Goal: Information Seeking & Learning: Understand process/instructions

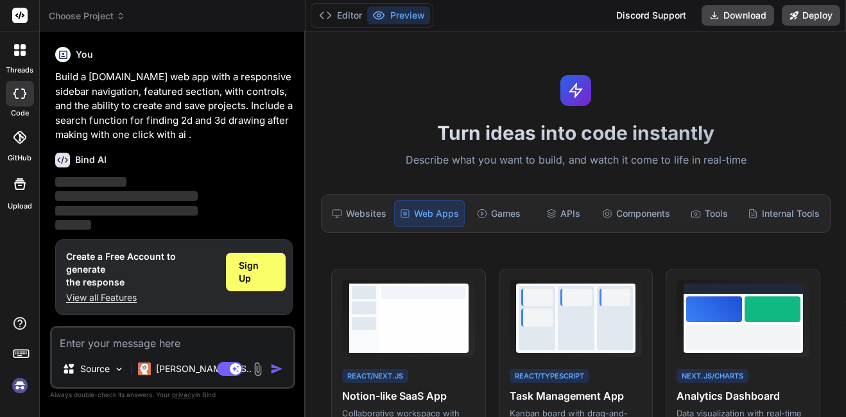
scroll to position [183, 0]
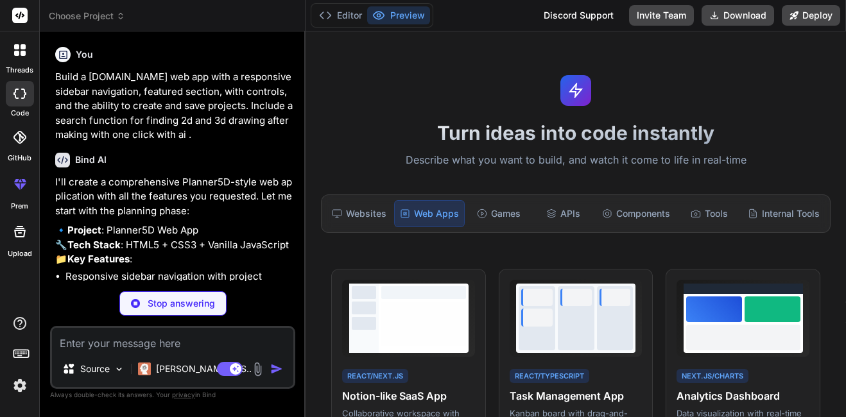
type textarea "x"
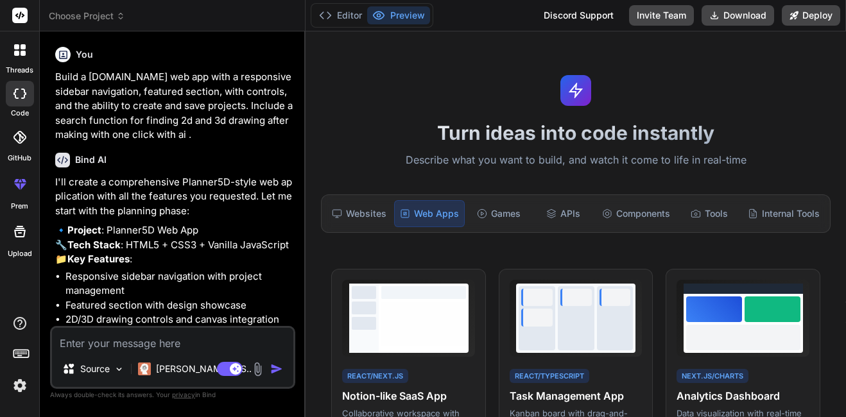
click at [111, 252] on p "🔹 Project : Planner5D Web App 🔧 Tech Stack : HTML5 + CSS3 + Vanilla JavaScript …" at bounding box center [173, 245] width 237 height 44
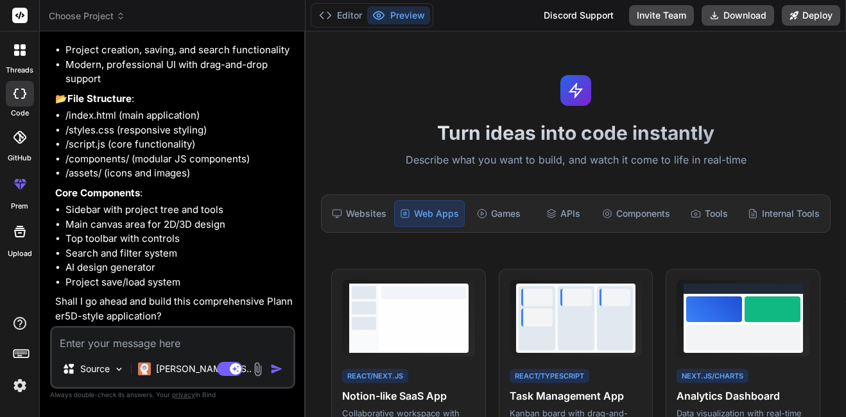
scroll to position [327, 0]
click at [138, 345] on textarea at bounding box center [172, 339] width 241 height 23
type textarea "m"
type textarea "x"
type textarea "ma"
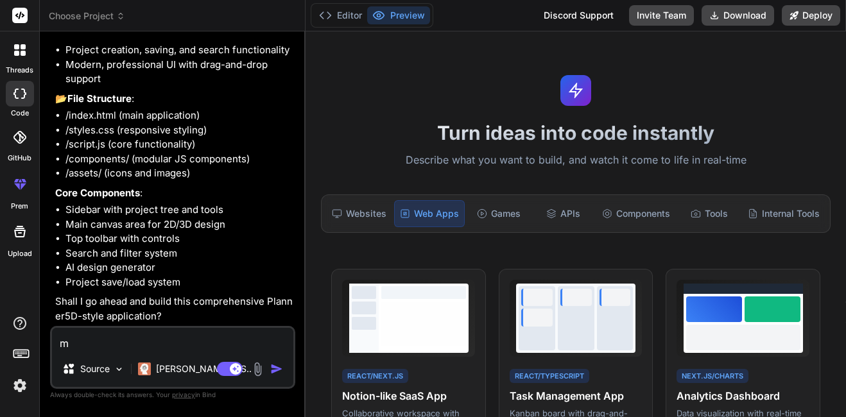
type textarea "x"
type textarea "mak"
type textarea "x"
type textarea "make"
type textarea "x"
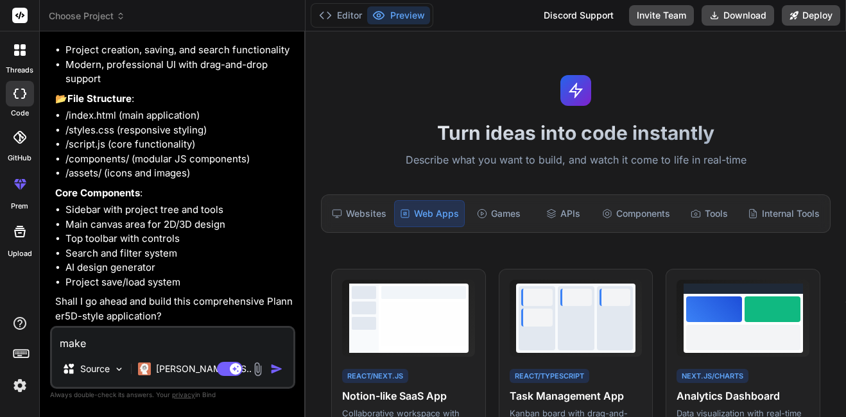
type textarea "make"
type textarea "x"
type textarea "make a"
type textarea "x"
type textarea "make an"
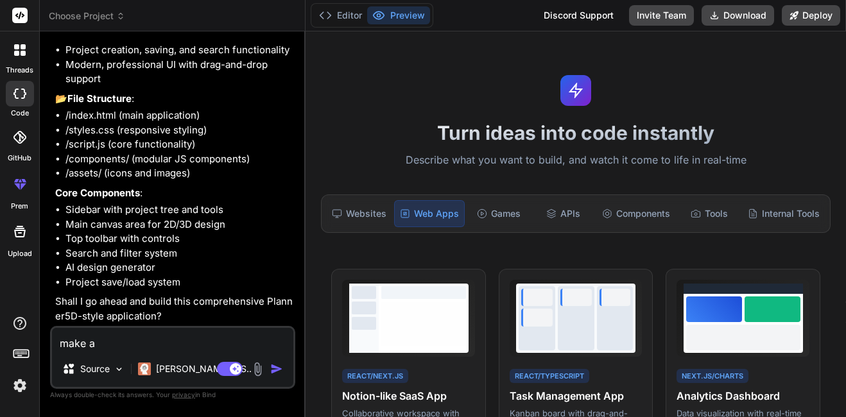
type textarea "x"
type textarea "make an"
type textarea "x"
type textarea "make an a"
type textarea "x"
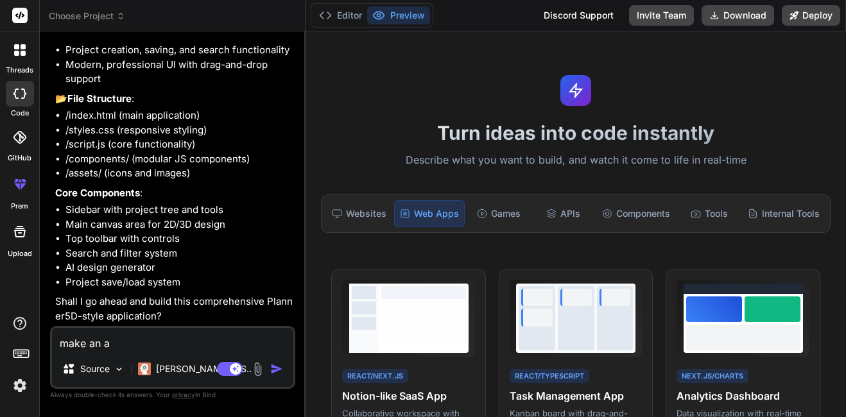
type textarea "make an ap"
type textarea "x"
type textarea "make an app"
type textarea "x"
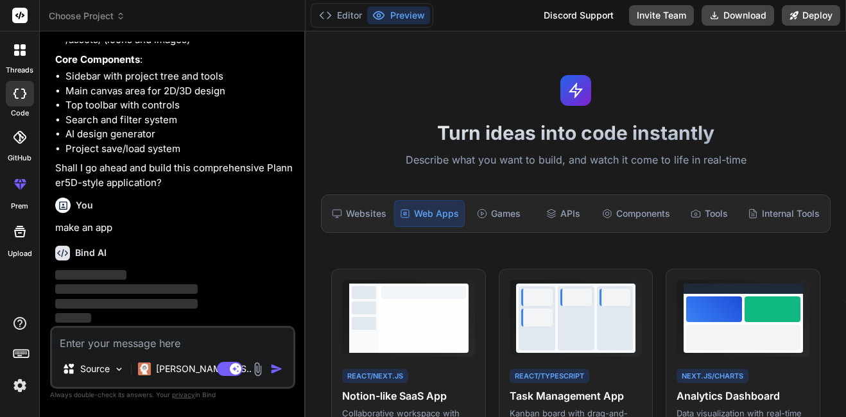
scroll to position [461, 0]
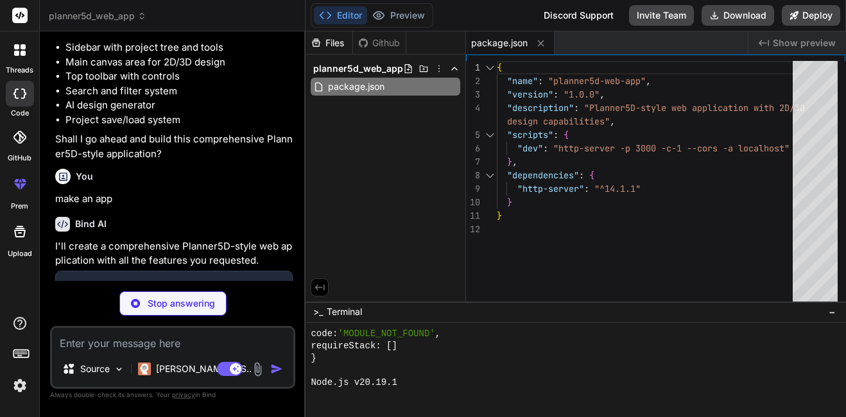
type textarea "x"
type textarea "</div> </div> <script src="script.js"></script> </body> </html>"
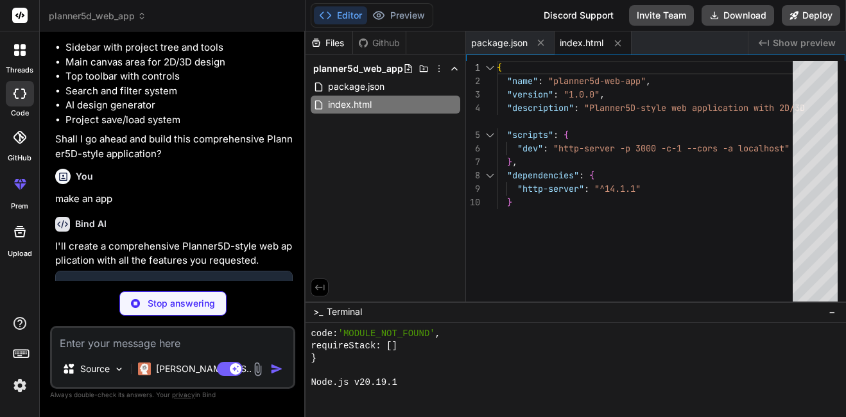
type textarea "x"
type textarea ".new-project-form { width: 320px; } .search-results { width: 90vw; } }"
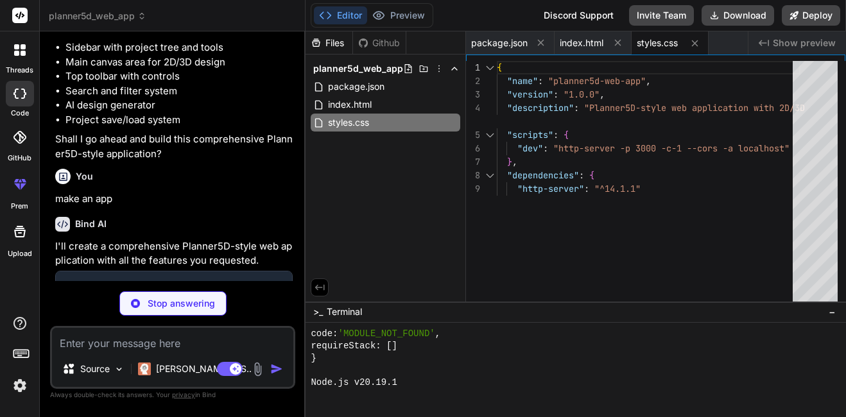
type textarea "x"
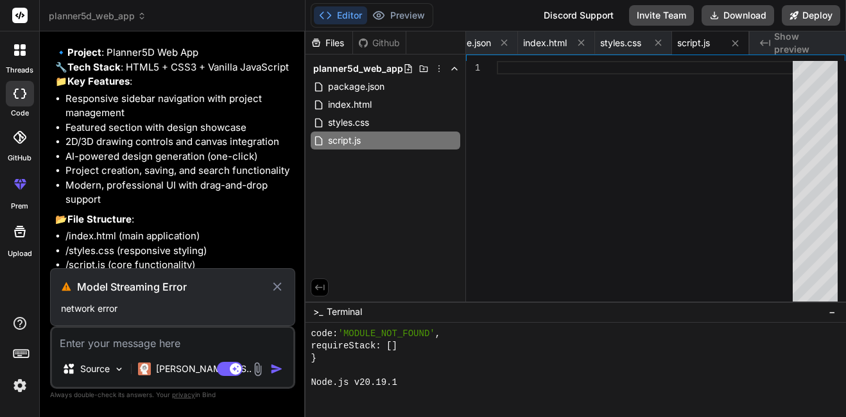
scroll to position [101, 0]
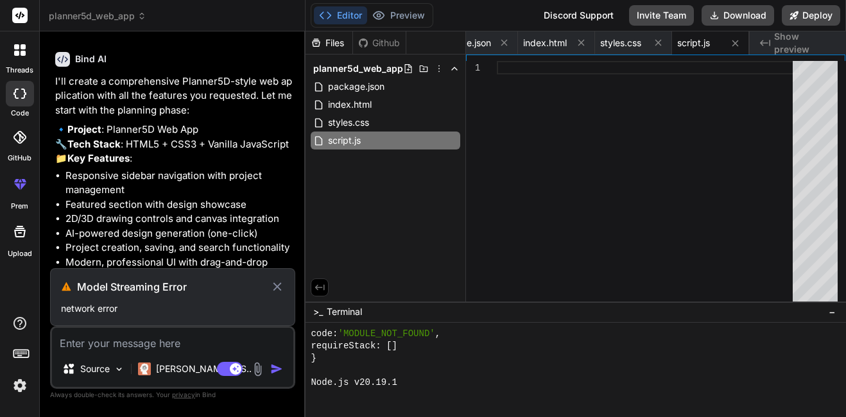
click at [279, 285] on icon at bounding box center [277, 286] width 8 height 8
type textarea "x"
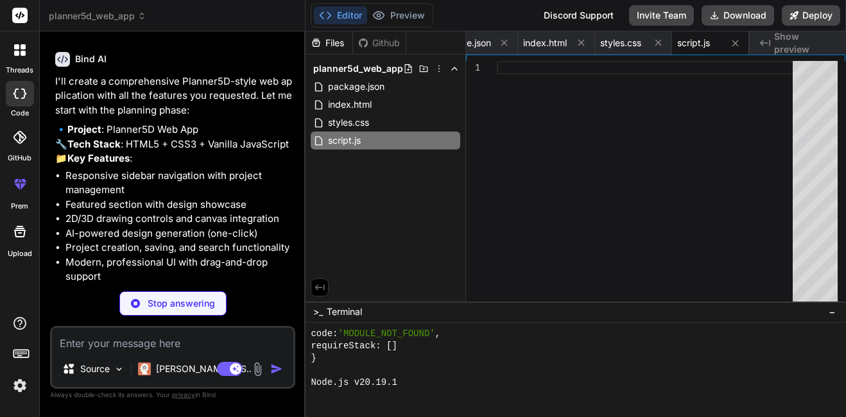
click at [207, 198] on li "Responsive sidebar navigation with project management" at bounding box center [178, 183] width 227 height 29
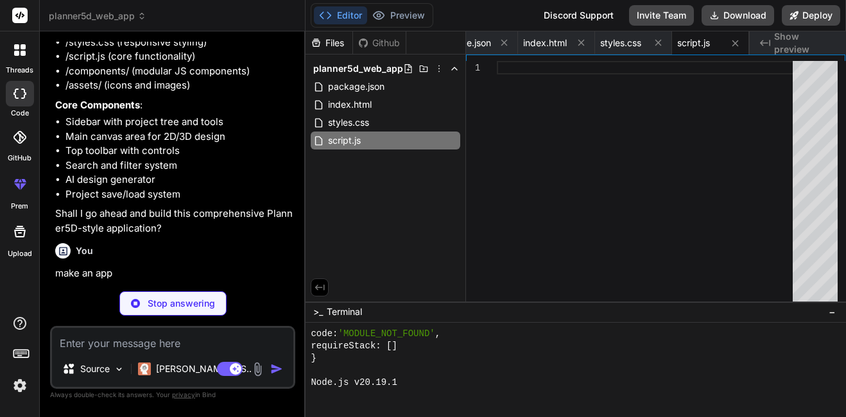
scroll to position [415, 0]
click at [78, 344] on textarea at bounding box center [172, 339] width 241 height 23
type textarea "c"
type textarea "x"
type textarea "co"
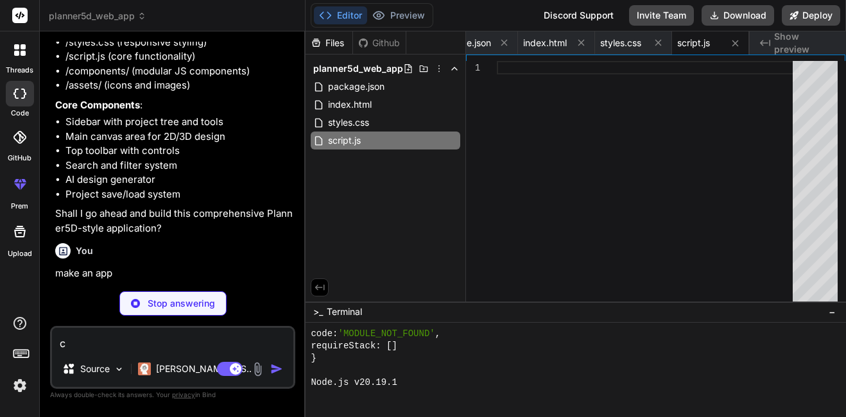
type textarea "x"
type textarea "con"
type textarea "x"
type textarea "cont"
type textarea "x"
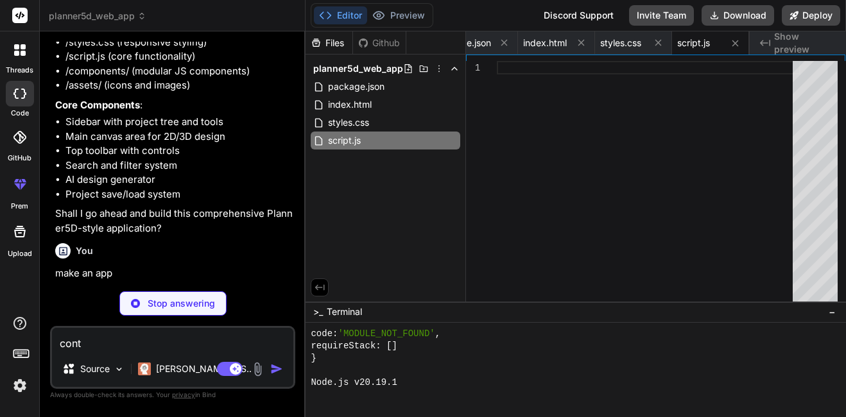
type textarea "conti"
type textarea "x"
type textarea "contin"
type textarea "x"
type textarea "continu"
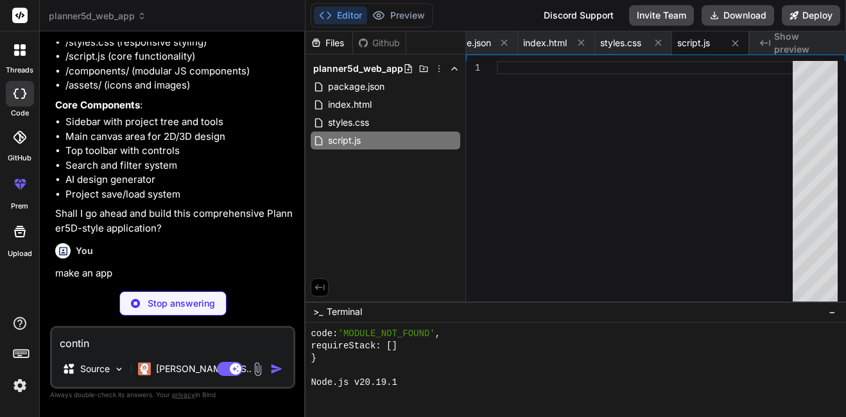
type textarea "x"
type textarea "continue"
type textarea "x"
type textarea "continue"
type textarea "x"
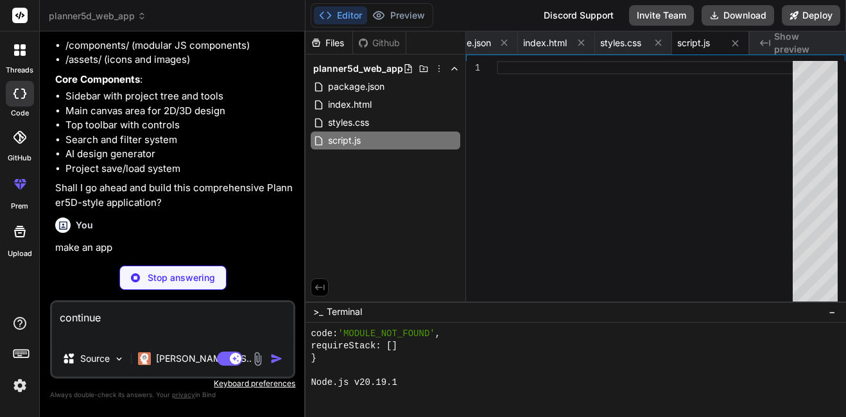
type textarea "continue"
click at [138, 210] on p "Shall I go ahead and build this comprehensive Planner5D-style application?" at bounding box center [173, 195] width 237 height 29
click at [162, 277] on p "Stop answering" at bounding box center [181, 277] width 67 height 13
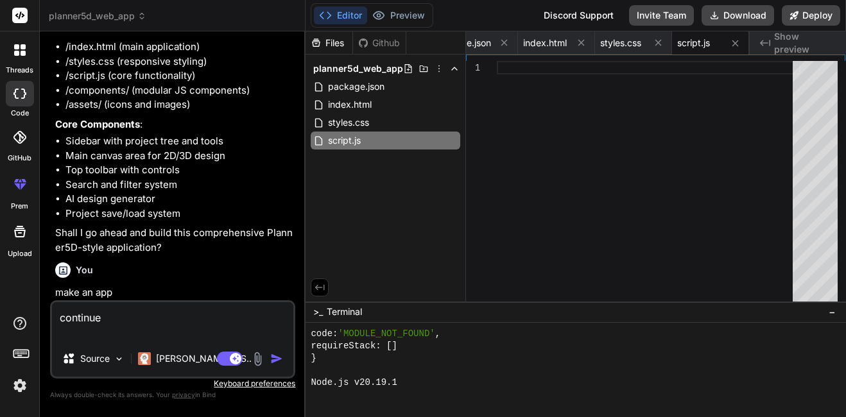
scroll to position [396, 0]
click at [267, 241] on p "Shall I go ahead and build this comprehensive Planner5D-style application?" at bounding box center [173, 240] width 237 height 29
click at [273, 359] on img "button" at bounding box center [276, 358] width 13 height 13
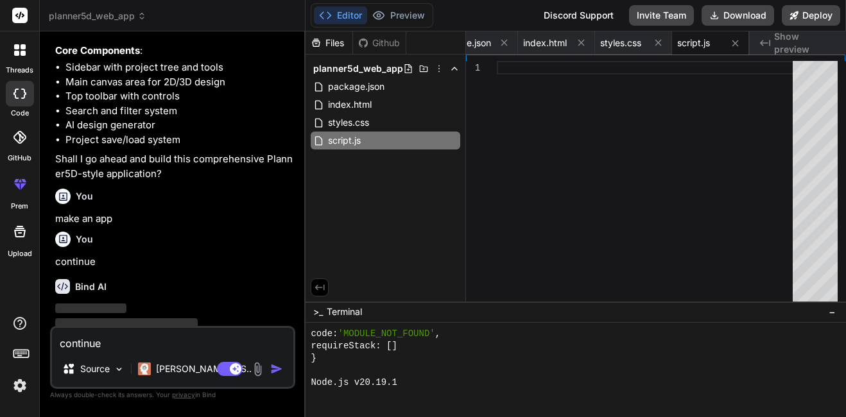
scroll to position [503, 0]
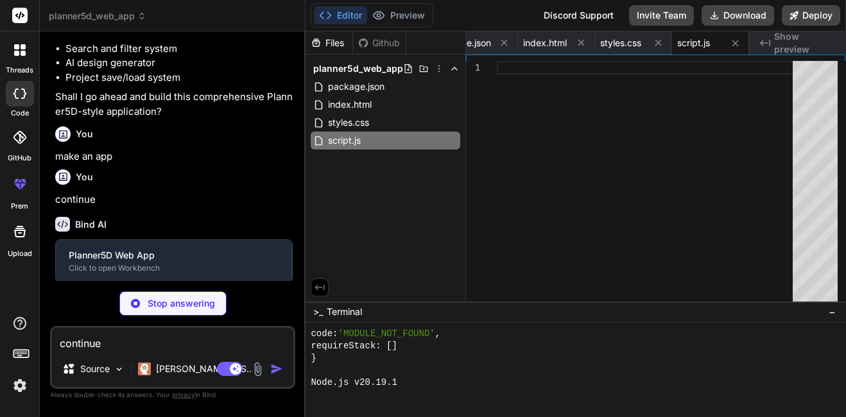
type textarea "x"
type textarea "document.addEventListener('DOMContentLoaded', initializeEventListeners); } else…"
type textarea "x"
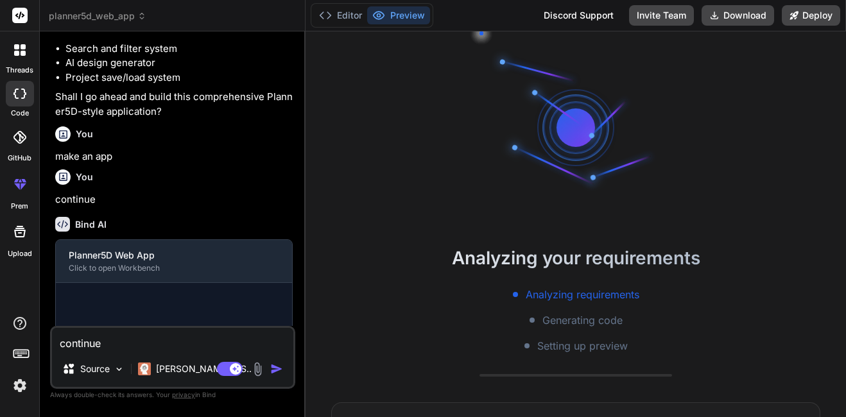
scroll to position [195, 0]
click at [187, 207] on p "continue" at bounding box center [173, 199] width 237 height 15
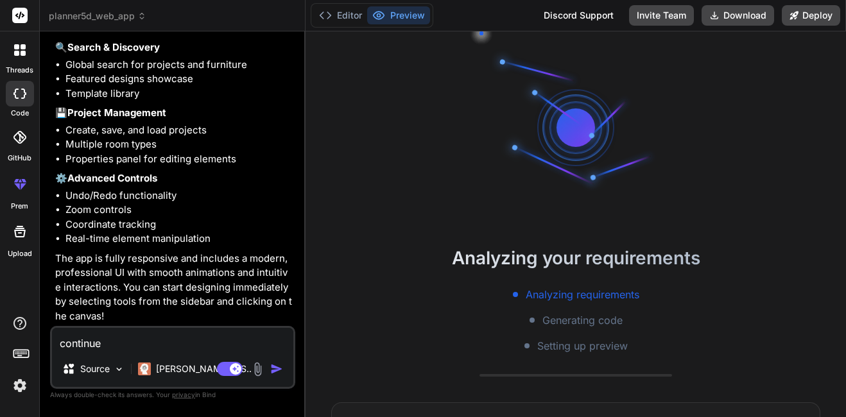
scroll to position [1228, 0]
click at [111, 345] on textarea "continue" at bounding box center [172, 339] width 241 height 23
type textarea "a"
type textarea "x"
type textarea "ad"
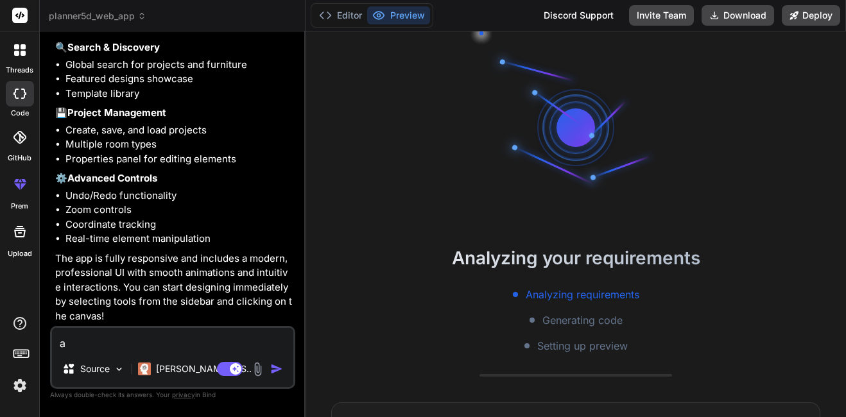
type textarea "x"
type textarea "add"
type textarea "x"
type textarea "add"
type textarea "x"
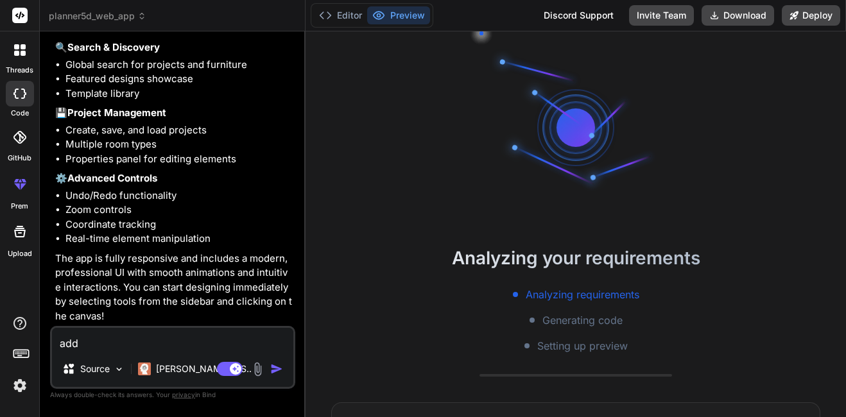
type textarea "add a"
type textarea "x"
type textarea "add ap"
type textarea "x"
type textarea "add api"
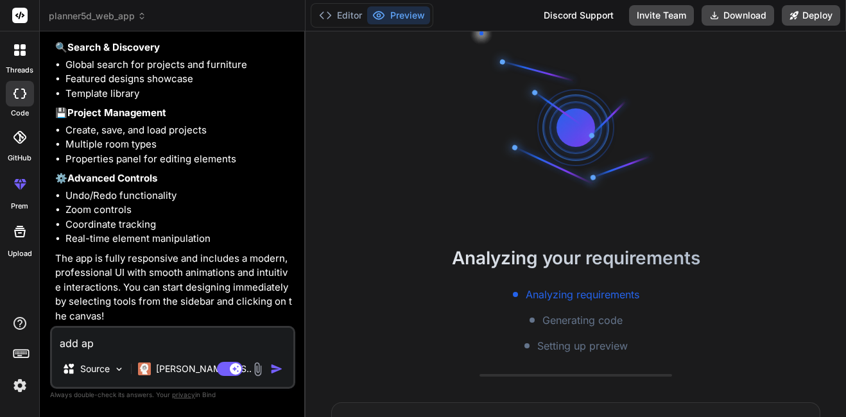
type textarea "x"
type textarea "add api"
type textarea "x"
type textarea "add api o"
type textarea "x"
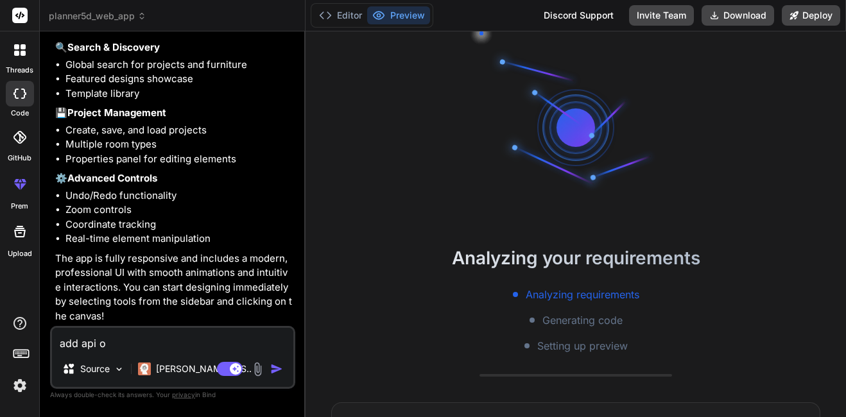
type textarea "add api op"
type textarea "x"
type textarea "add api opt"
type textarea "x"
type textarea "add api opti"
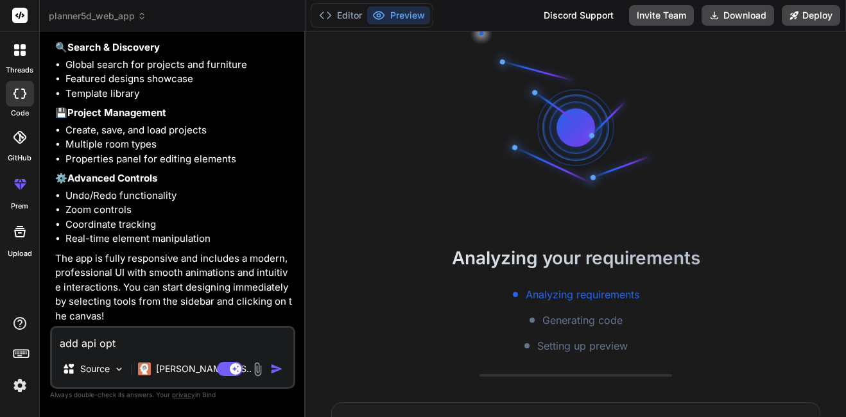
type textarea "x"
type textarea "add api optio"
type textarea "x"
type textarea "add api option"
type textarea "x"
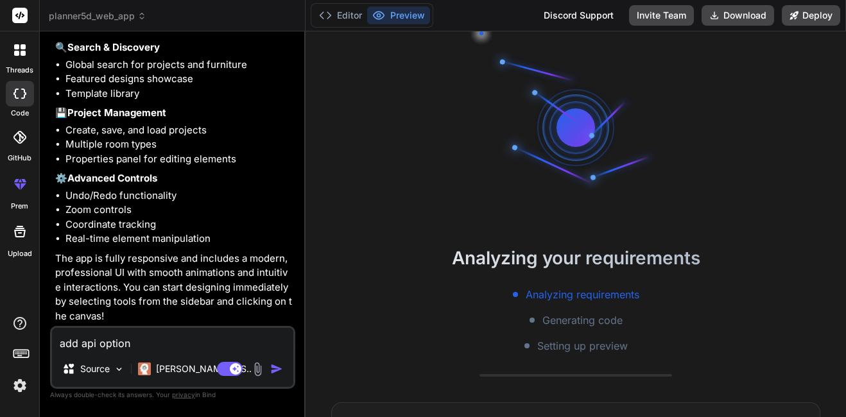
type textarea "add api option"
type textarea "x"
type textarea "add api option o"
type textarea "x"
type textarea "add api option op"
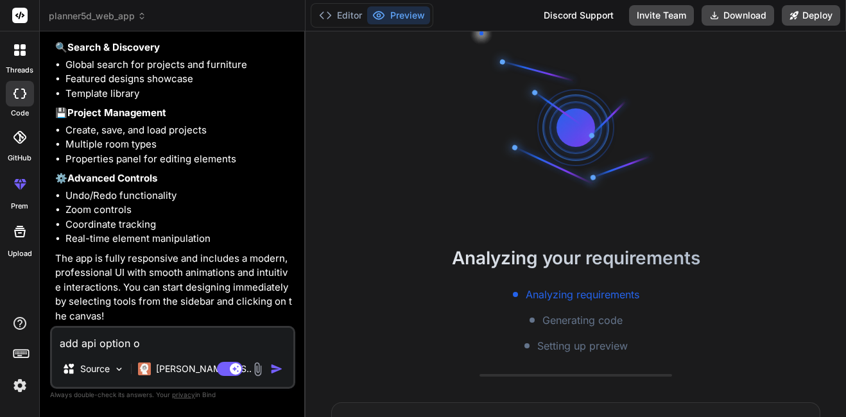
type textarea "x"
type textarea "add api option opt"
type textarea "x"
type textarea "add api option opti"
type textarea "x"
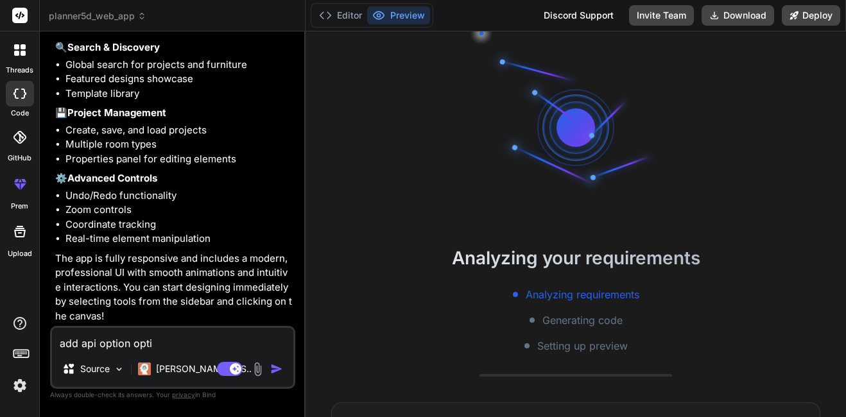
type textarea "add api option optio"
type textarea "x"
type textarea "add api option option"
type textarea "x"
type textarea "add api option options"
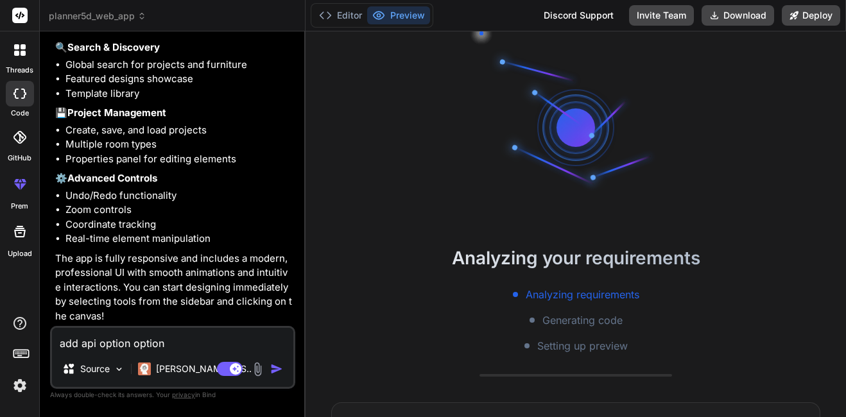
type textarea "x"
type textarea "add api option options"
type textarea "x"
type textarea "add api option options o"
type textarea "x"
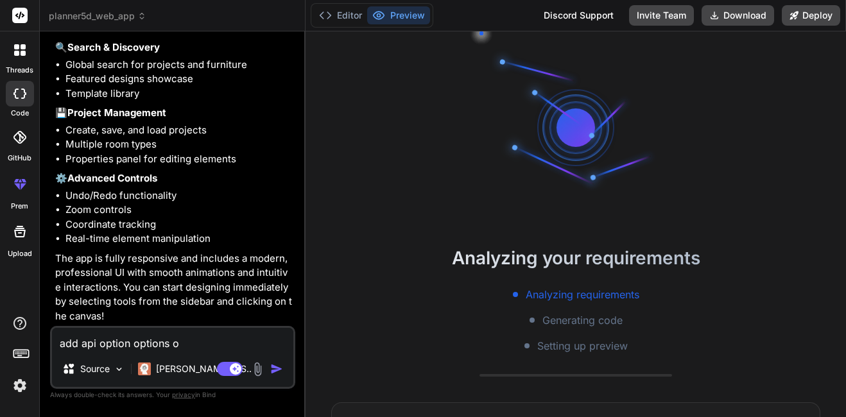
type textarea "add api option options of"
type textarea "x"
type textarea "add api option options of"
type textarea "x"
type textarea "add api option options of d"
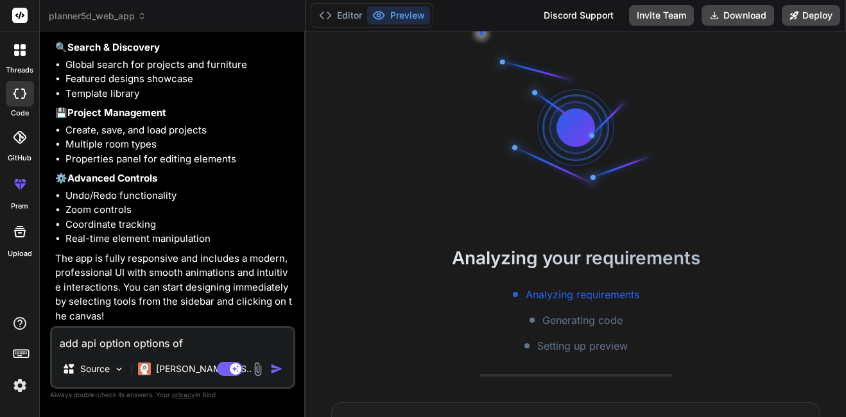
type textarea "x"
type textarea "add api option options of de"
type textarea "x"
type textarea "add api option options of dee"
type textarea "x"
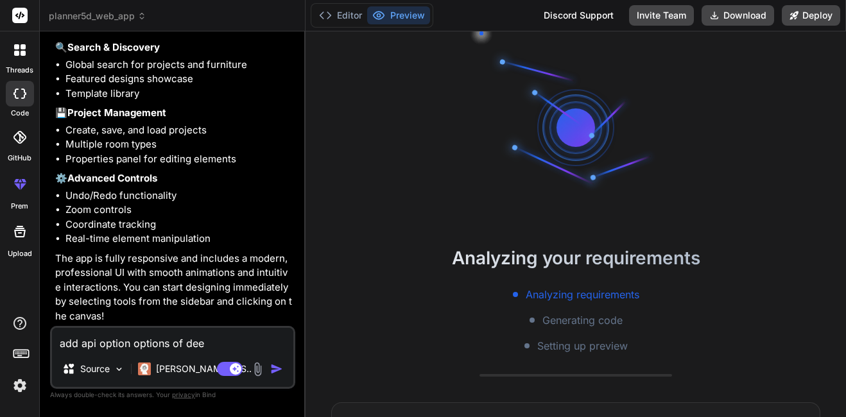
type textarea "add api option options of deep"
type textarea "x"
type textarea "add api option options of deeps"
type textarea "x"
type textarea "add api option options of deepse"
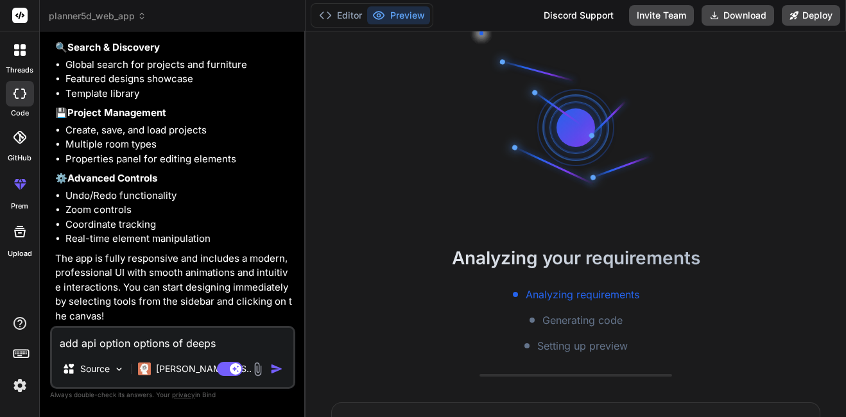
type textarea "x"
type textarea "add api option options of deepsee"
type textarea "x"
type textarea "add api option options of deepseek"
type textarea "x"
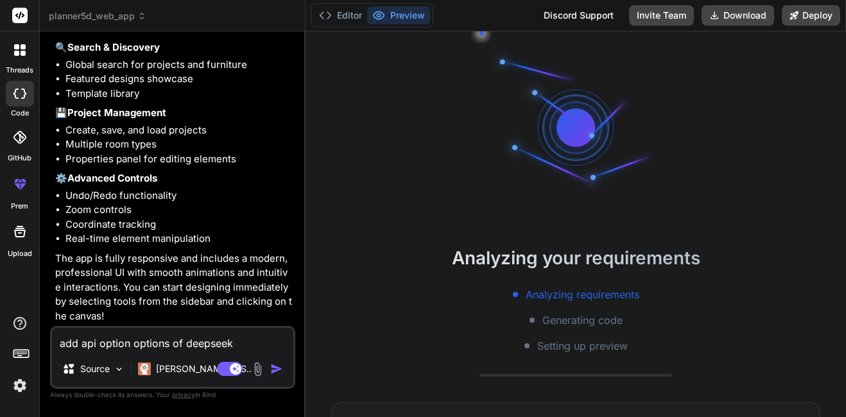
type textarea "add api option options of deepseek"
type textarea "x"
type textarea "add api option options of deepseek a"
type textarea "x"
type textarea "add api option options of deepseek an"
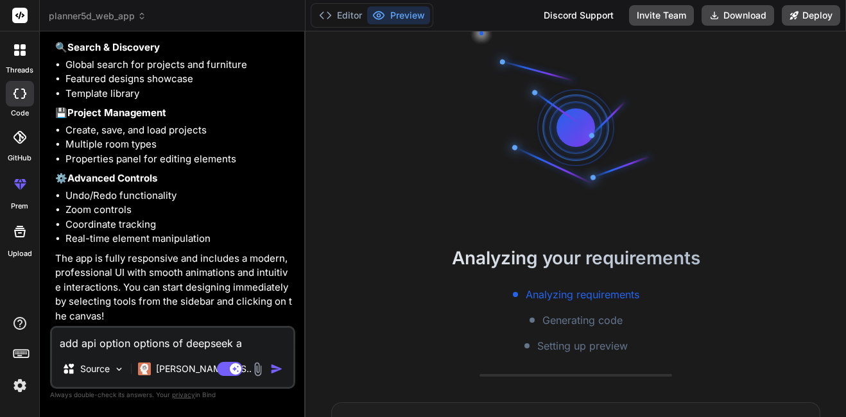
type textarea "x"
type textarea "add api option options of deepseek and"
type textarea "x"
type textarea "add api option options of deepseek and"
type textarea "x"
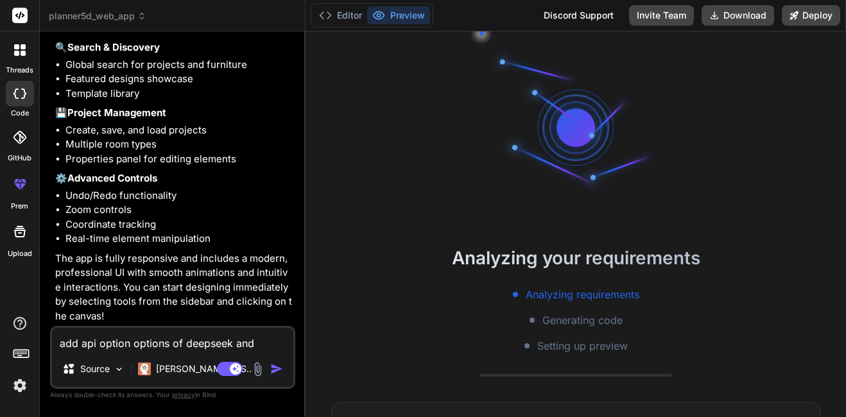
type textarea "add api option options of deepseek and q"
type textarea "x"
type textarea "add api option options of deepseek and qw"
type textarea "x"
type textarea "add api option options of deepseek and qwe"
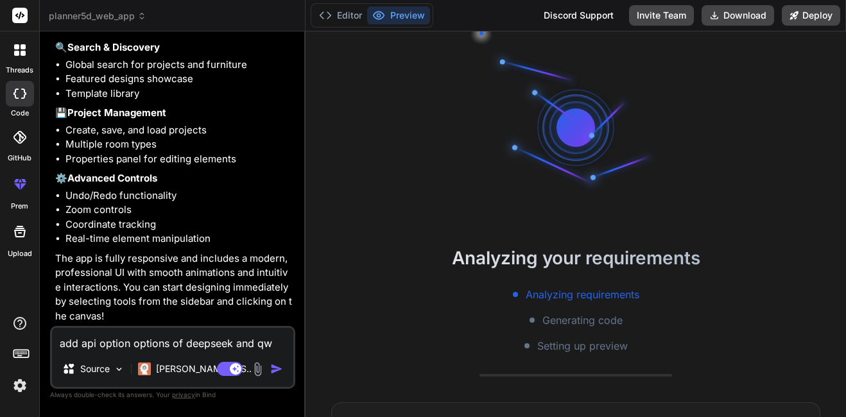
type textarea "x"
type textarea "add api option options of deepseek and [PERSON_NAME]"
type textarea "x"
type textarea "add api option options of deepseek and [PERSON_NAME]"
type textarea "x"
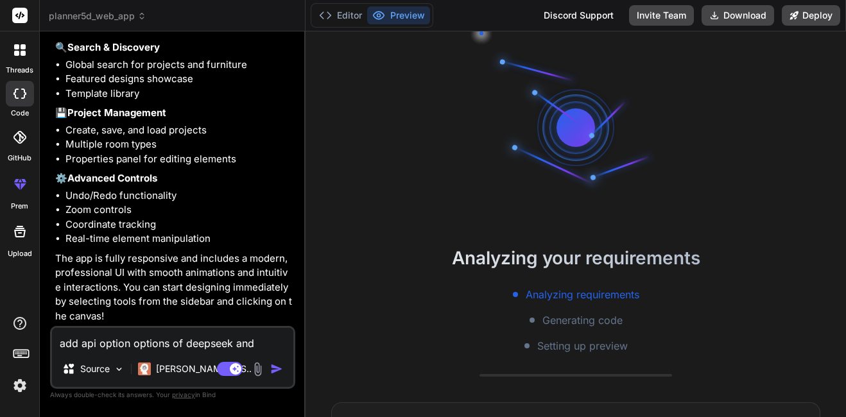
type textarea "add api option options of deepseek and [PERSON_NAME] a"
type textarea "x"
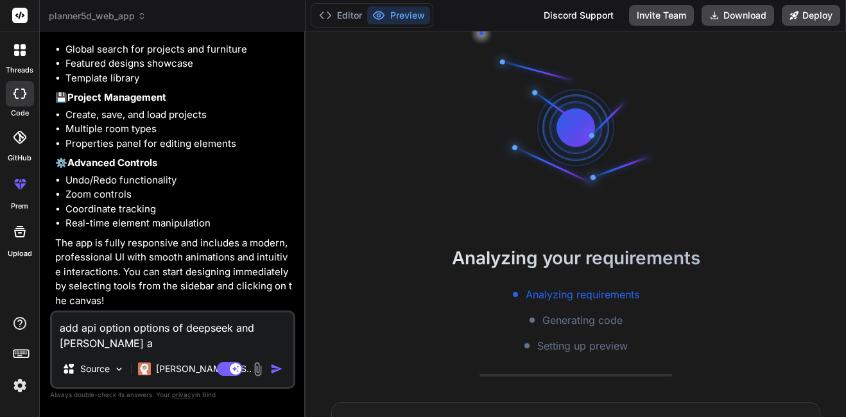
type textarea "add api option options of deepseek and [PERSON_NAME] an"
type textarea "x"
type textarea "add api option options of deepseek and [PERSON_NAME] and"
type textarea "x"
type textarea "add api option options of deepseek and [PERSON_NAME] and"
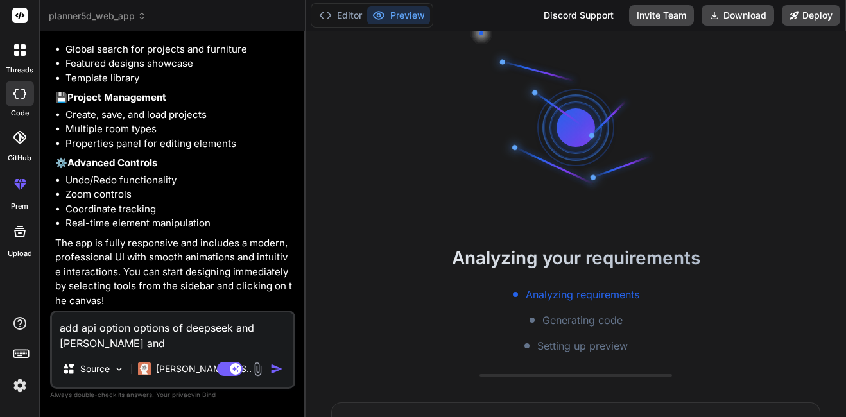
type textarea "x"
type textarea "add api option options of deepseek and [PERSON_NAME] and s"
type textarea "x"
type textarea "add api option options of deepseek and [PERSON_NAME] and se"
type textarea "x"
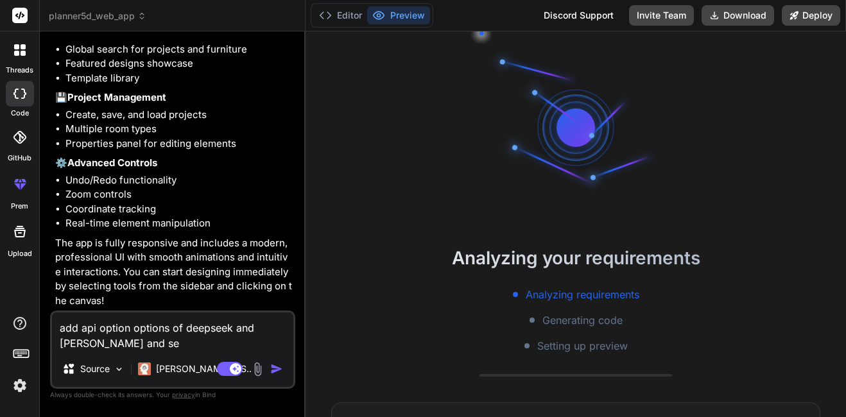
type textarea "add api option options of deepseek and [PERSON_NAME] and sea"
type textarea "x"
type textarea "add api option options of deepseek and [PERSON_NAME] and sea"
type textarea "x"
type textarea "add api option options of deepseek and [PERSON_NAME] and sea"
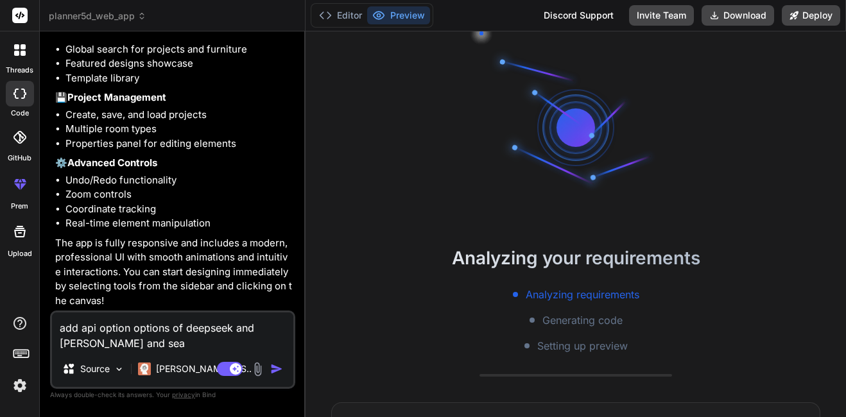
type textarea "x"
type textarea "add api option options of deepseek and [PERSON_NAME] and [PERSON_NAME]"
type textarea "x"
type textarea "add api option options of deepseek and [PERSON_NAME] and seadr"
type textarea "x"
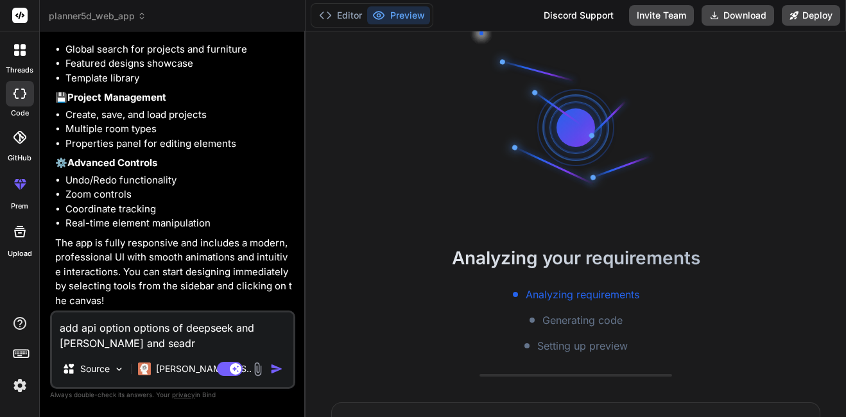
type textarea "add api option options of deepseek and [PERSON_NAME] and seadre"
type textarea "x"
type textarea "add api option options of deepseek and [PERSON_NAME] and seadrea"
type textarea "x"
type textarea "add api option options of deepseek and [PERSON_NAME] and seadream"
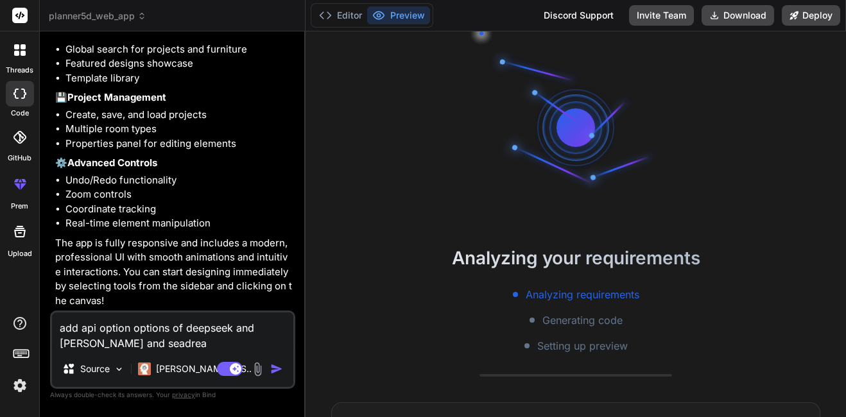
type textarea "x"
type textarea "add api option options of deepseek and [PERSON_NAME] and seadream"
type textarea "x"
type textarea "add api option options of deepseek and [PERSON_NAME] and seadream a"
type textarea "x"
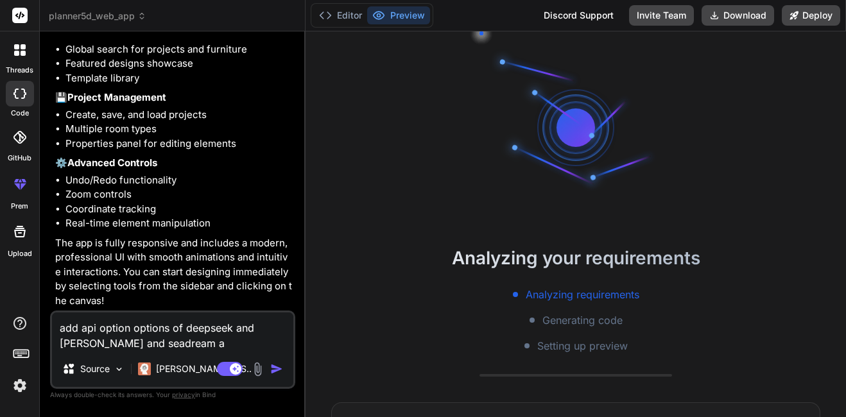
type textarea "add api option options of deepseek and [PERSON_NAME] and seadream an"
type textarea "x"
type textarea "add api option options of deepseek and [PERSON_NAME] and seadream an"
type textarea "x"
type textarea "add api option options of deepseek and [PERSON_NAME] and seadream an d"
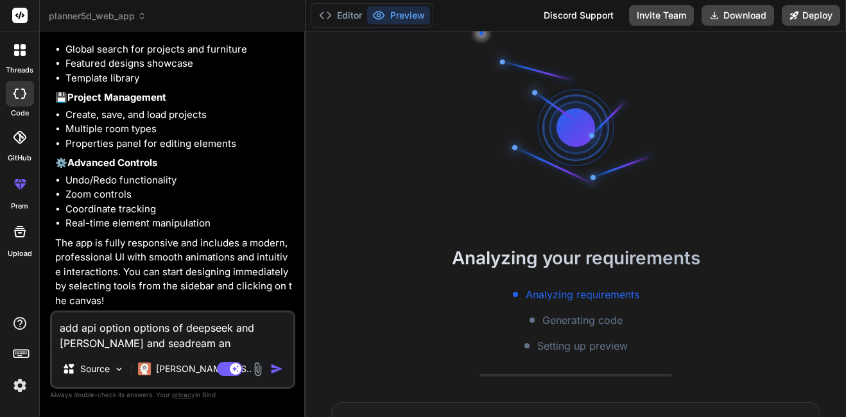
type textarea "x"
type textarea "add api option options of deepseek and [PERSON_NAME] and seadream an"
type textarea "x"
type textarea "add api option options of deepseek and [PERSON_NAME] and seadream an o"
type textarea "x"
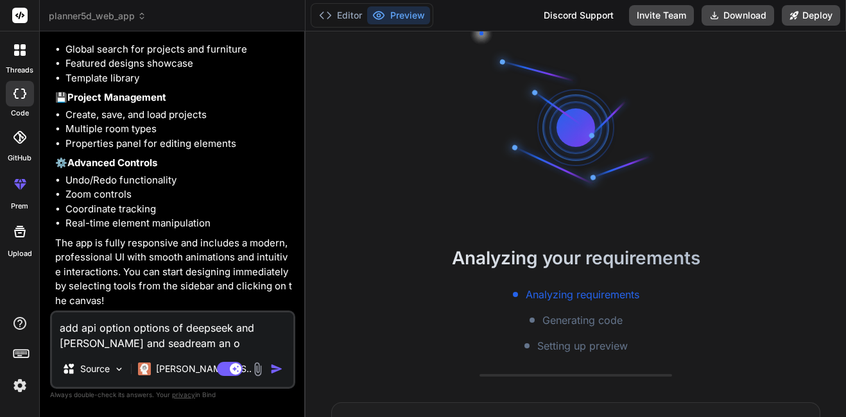
type textarea "add api option options of deepseek and [PERSON_NAME] and seadream an ot"
type textarea "x"
type textarea "add api option options of deepseek and [PERSON_NAME] and seadream an oth"
type textarea "x"
type textarea "add api option options of deepseek and [PERSON_NAME] and seadream an othe"
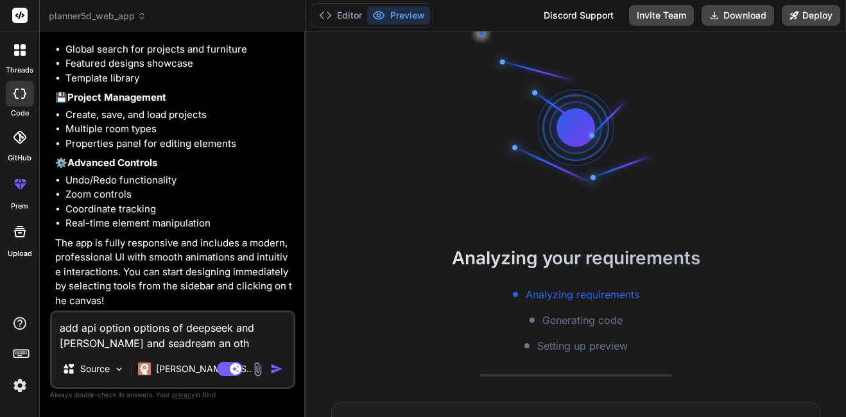
type textarea "x"
type textarea "add api option options of deepseek and [PERSON_NAME] and seadream an other"
type textarea "x"
type textarea "add api option options of deepseek and [PERSON_NAME] and seadream an others"
type textarea "x"
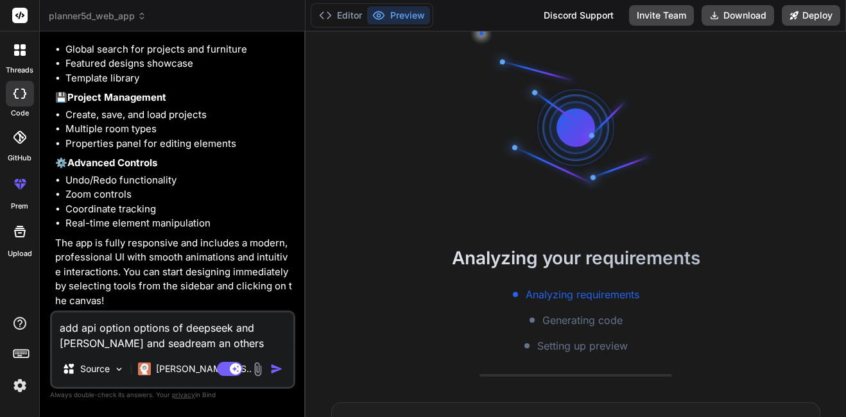
type textarea "add api option options of deepseek and [PERSON_NAME] and seadream an others"
type textarea "x"
type textarea "add api option options of deepseek and [PERSON_NAME] and seadream an others f"
type textarea "x"
type textarea "add api option options of deepseek and [PERSON_NAME] and seadream an others fr"
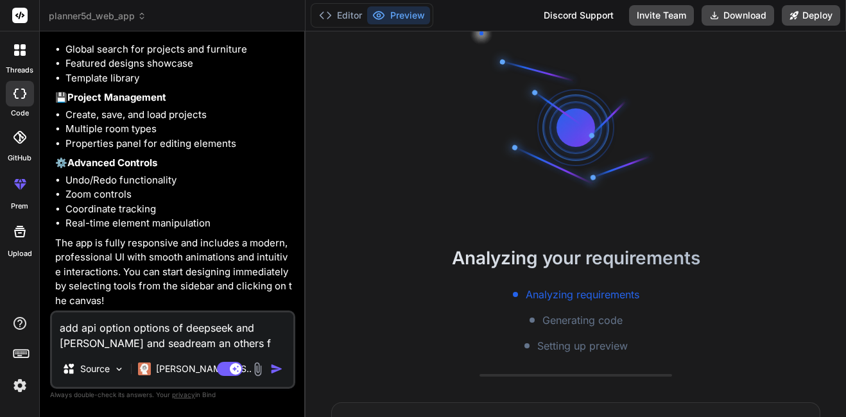
type textarea "x"
type textarea "add api option options of deepseek and [PERSON_NAME] and seadream an others fre"
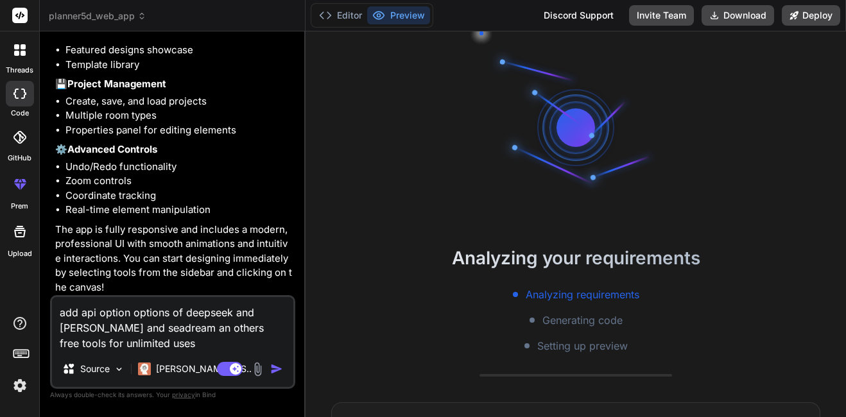
click at [597, 286] on div "Analyzing your requirements Analyzing requirements Generating code Setting up p…" at bounding box center [575, 298] width 540 height 109
click at [597, 316] on span "Generating code" at bounding box center [582, 319] width 80 height 15
click at [749, 15] on button "Download" at bounding box center [737, 15] width 73 height 21
click at [803, 6] on button "Deploy" at bounding box center [811, 15] width 58 height 21
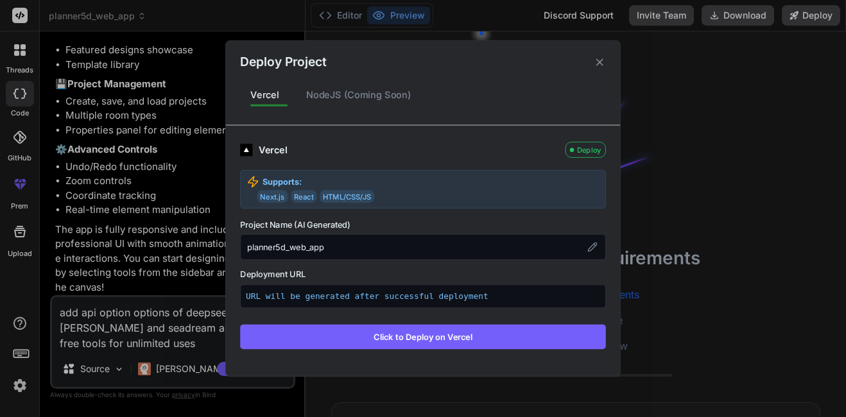
click at [309, 89] on div "NodeJS (Coming Soon)" at bounding box center [359, 94] width 126 height 27
click at [325, 94] on div "NodeJS (Coming Soon)" at bounding box center [359, 94] width 126 height 27
click at [597, 59] on icon at bounding box center [600, 62] width 12 height 12
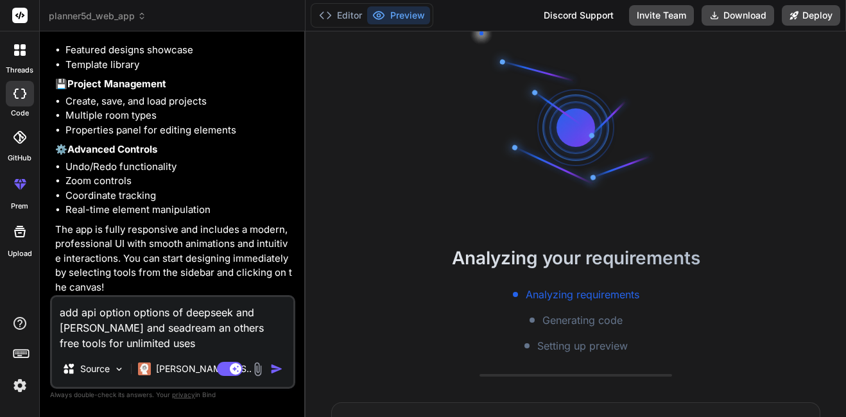
click at [268, 369] on div "Agent Mode. When this toggle is activated, AI automatically makes decisions, re…" at bounding box center [251, 368] width 74 height 15
click at [278, 368] on img "button" at bounding box center [276, 369] width 13 height 13
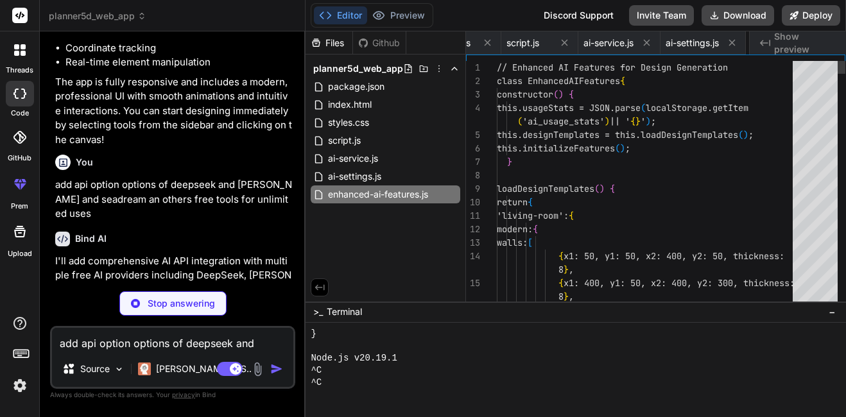
scroll to position [0, 336]
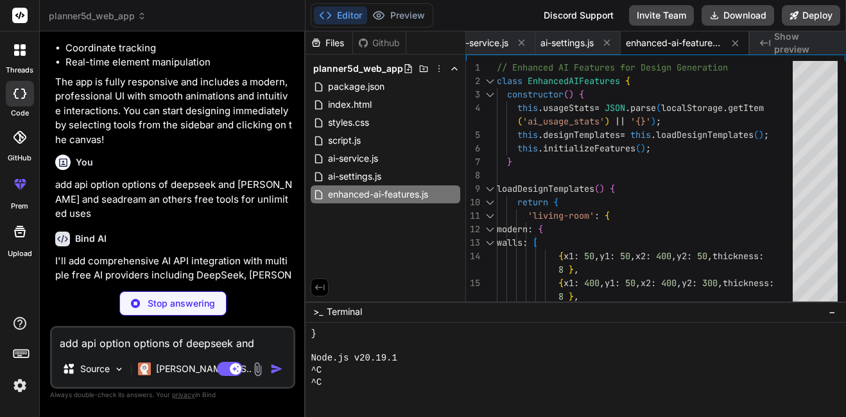
click at [129, 246] on div "Bind AI" at bounding box center [173, 239] width 237 height 15
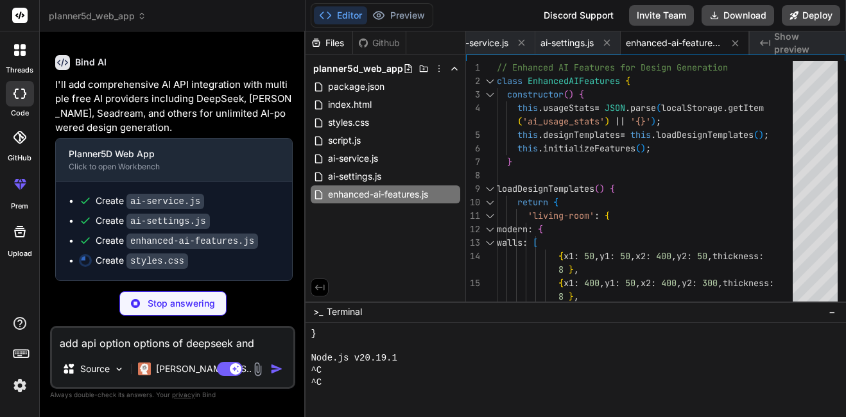
scroll to position [1566, 0]
click at [96, 349] on textarea "add api option options of deepseek and [PERSON_NAME] and seadream an others fre…" at bounding box center [172, 339] width 241 height 23
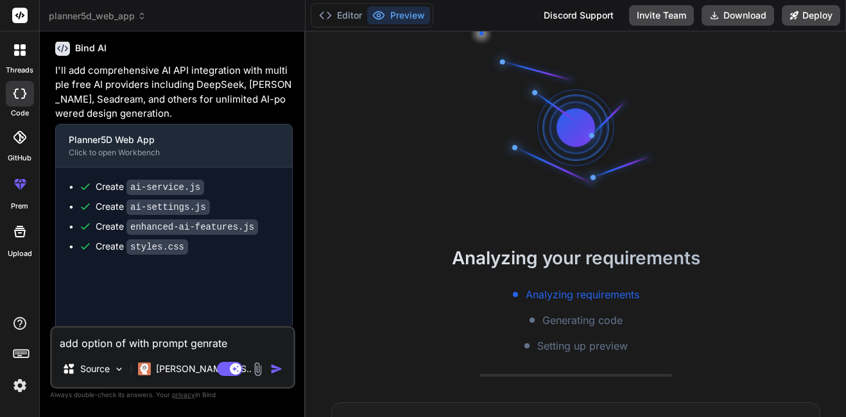
scroll to position [219, 0]
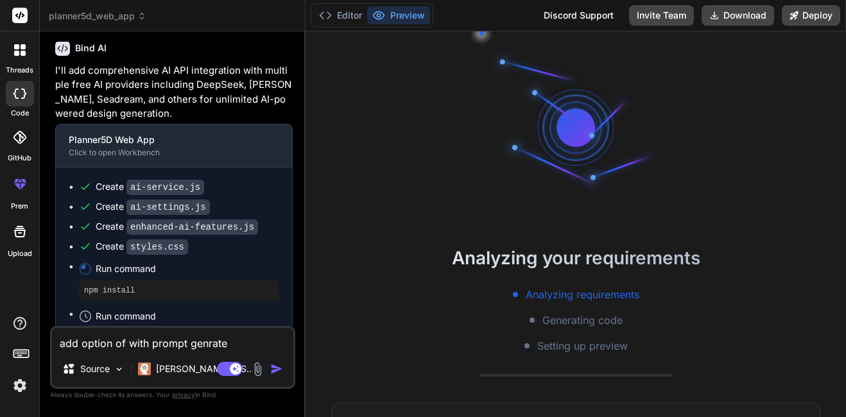
click at [271, 370] on img "button" at bounding box center [276, 369] width 13 height 13
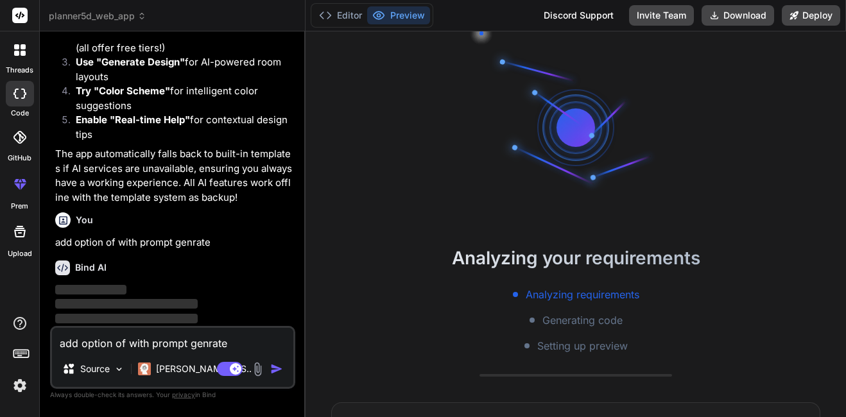
scroll to position [2658, 0]
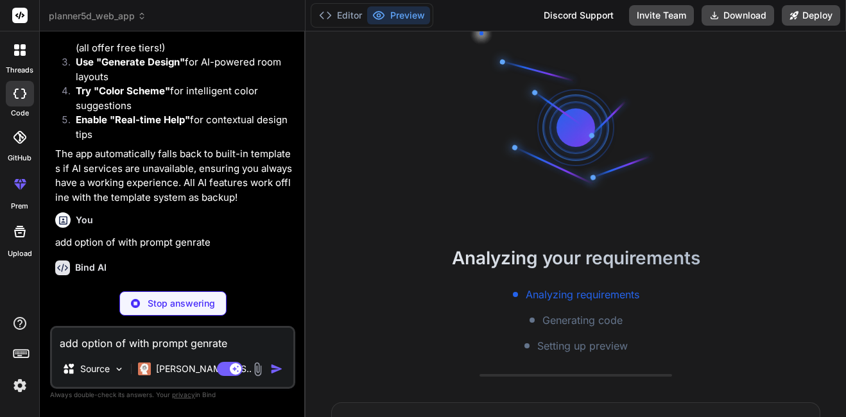
click at [139, 334] on textarea "add option of with prompt genrate" at bounding box center [172, 339] width 241 height 23
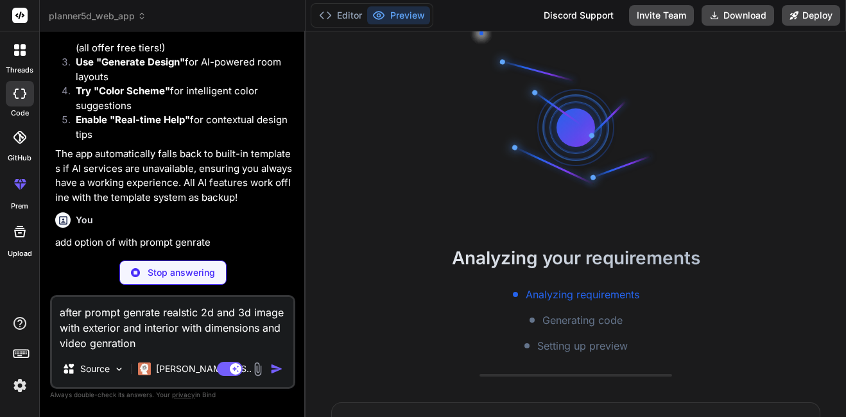
click at [206, 235] on p "add option of with prompt genrate" at bounding box center [173, 242] width 237 height 15
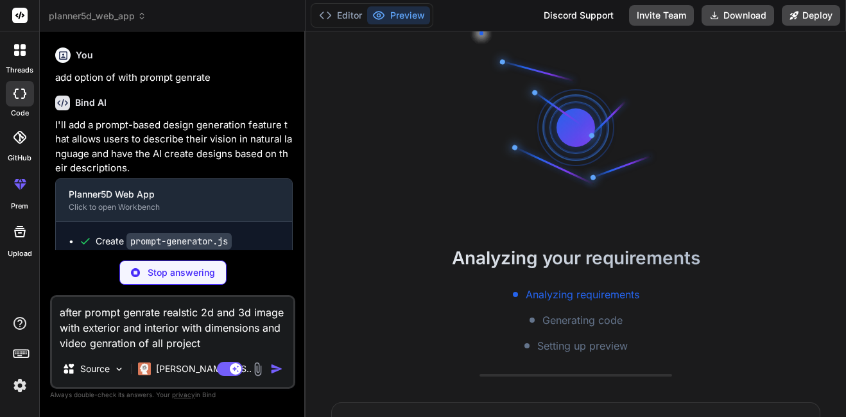
scroll to position [2817, 0]
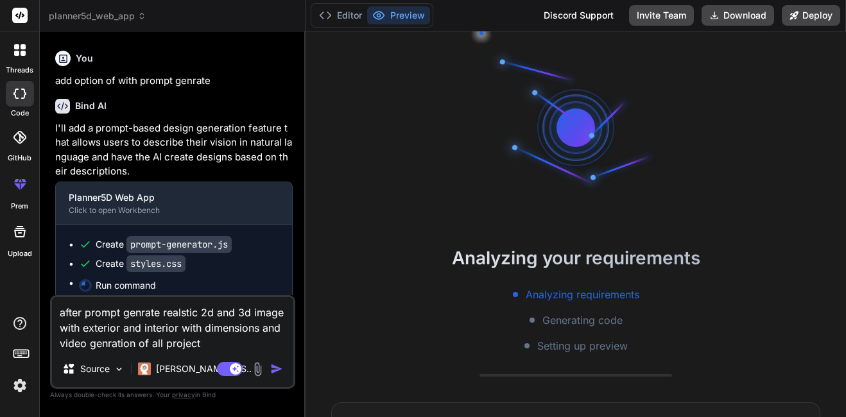
click at [276, 366] on img "button" at bounding box center [276, 369] width 13 height 13
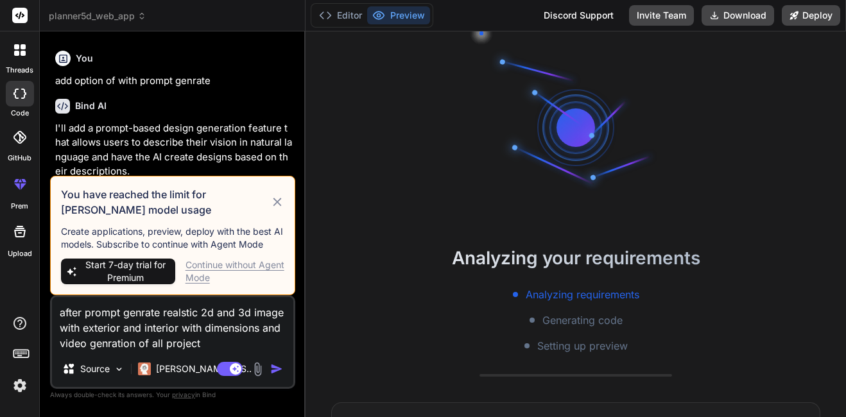
click at [278, 205] on icon at bounding box center [277, 201] width 14 height 15
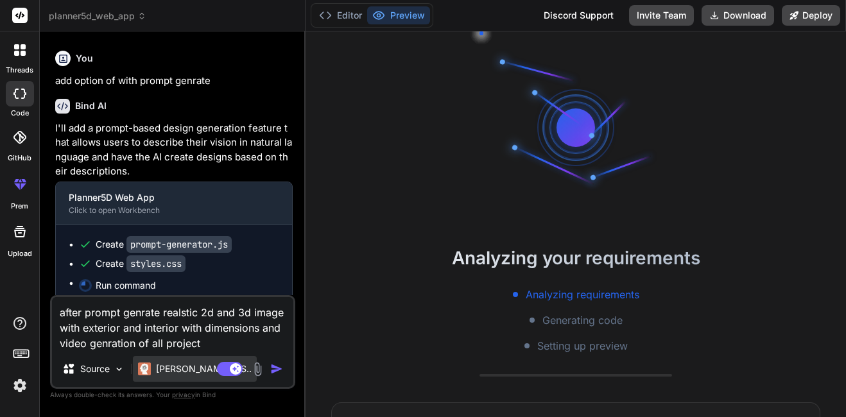
click at [187, 369] on p "[PERSON_NAME] 4 S.." at bounding box center [204, 369] width 96 height 13
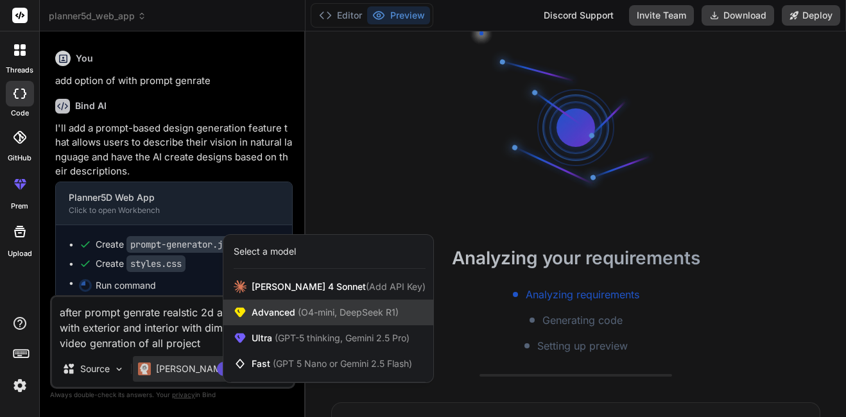
click at [336, 307] on span "(O4-mini, DeepSeek R1)" at bounding box center [346, 312] width 103 height 11
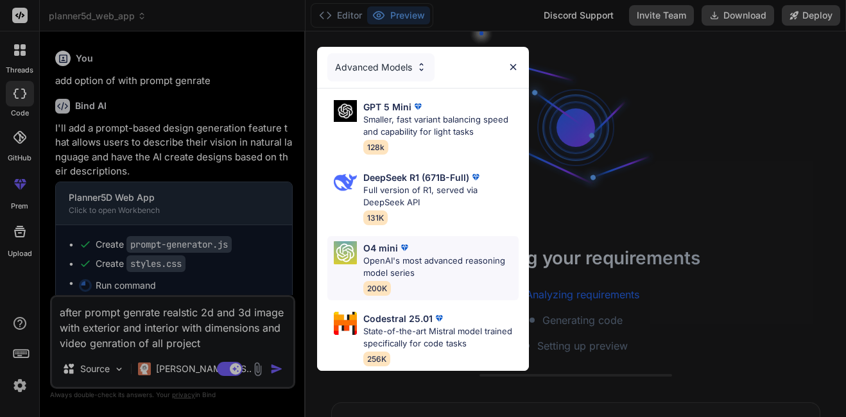
click at [406, 248] on img at bounding box center [404, 247] width 13 height 13
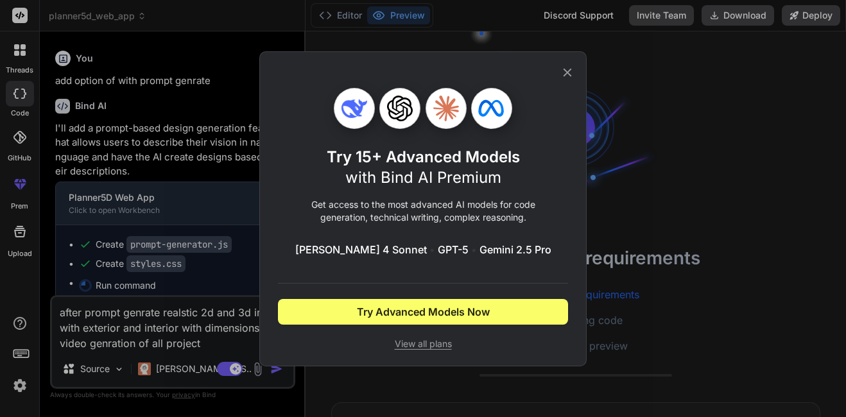
click at [567, 73] on icon at bounding box center [567, 72] width 8 height 8
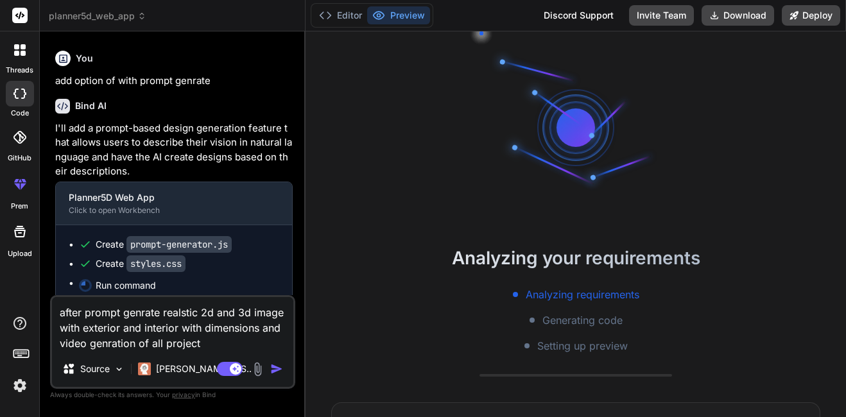
drag, startPoint x: 200, startPoint y: 346, endPoint x: 0, endPoint y: 246, distance: 223.2
click at [0, 246] on html "threads code GitHub prem Upload planner5d_web_app Created with Pixso. Bind AI W…" at bounding box center [423, 208] width 846 height 417
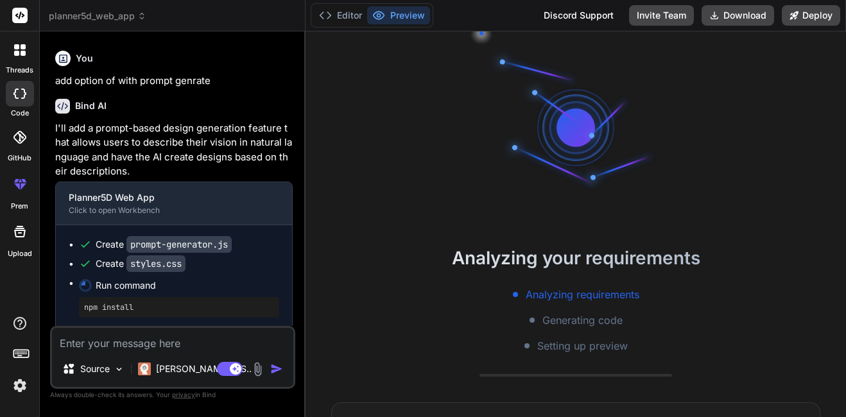
click at [298, 208] on div "Bind AI Web Search Created with Pixso. Code Generator You Build a [DOMAIN_NAME]…" at bounding box center [173, 223] width 266 height 385
click at [125, 368] on div "Source" at bounding box center [93, 369] width 73 height 26
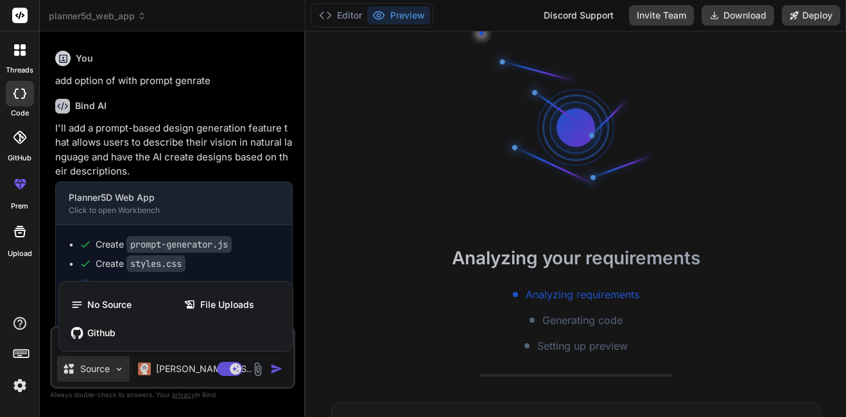
click at [296, 192] on div at bounding box center [423, 208] width 846 height 417
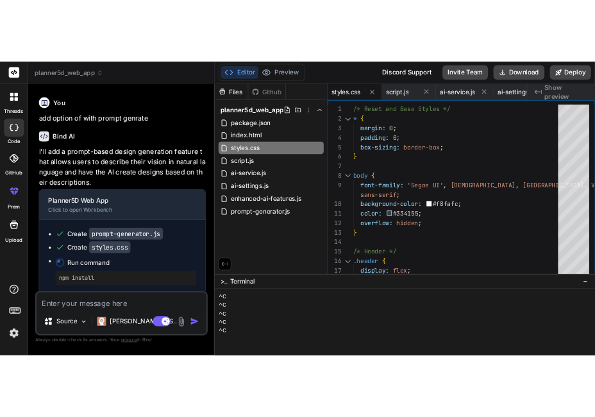
scroll to position [256, 0]
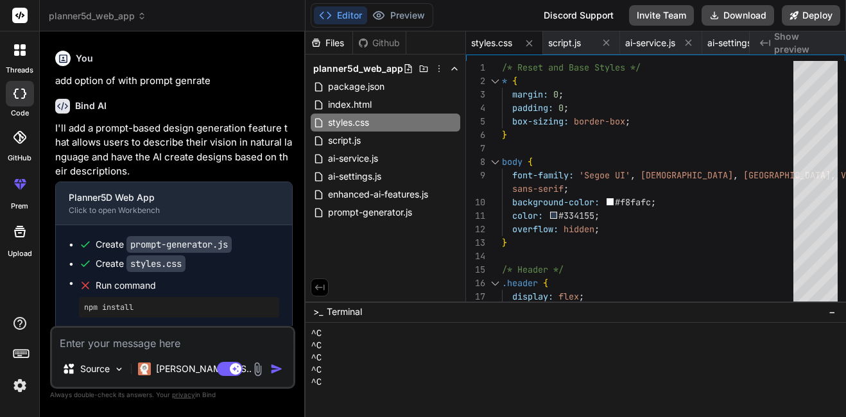
click at [299, 203] on div "Bind AI Web Search Created with Pixso. Code Generator You Build a [DOMAIN_NAME]…" at bounding box center [173, 223] width 266 height 385
click at [753, 19] on button "Download" at bounding box center [737, 15] width 73 height 21
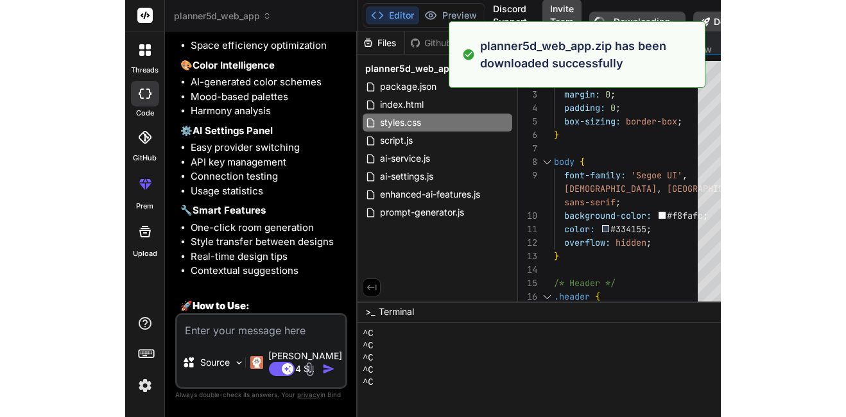
scroll to position [3404, 0]
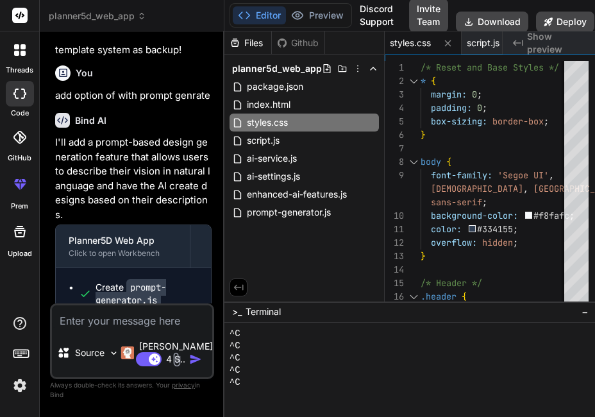
click at [183, 203] on p "I'll add a prompt-based design generation feature that allows users to describe…" at bounding box center [133, 178] width 157 height 87
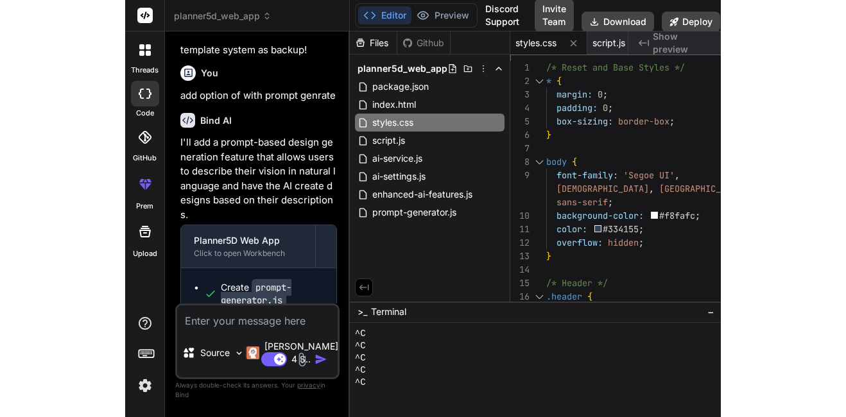
scroll to position [256, 0]
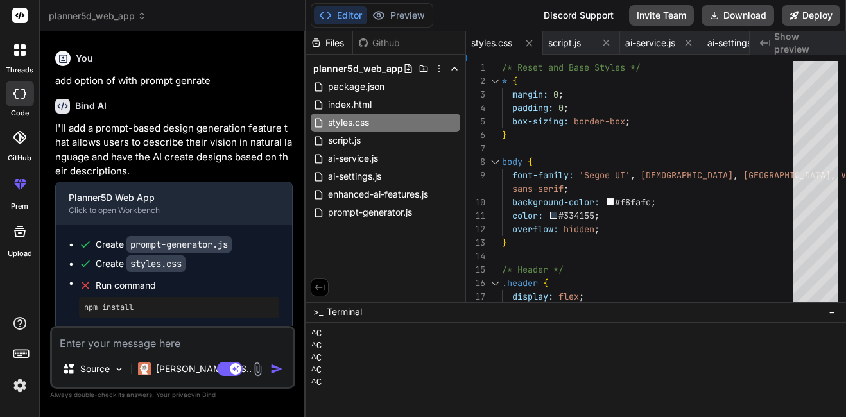
click at [296, 271] on div "Bind AI Web Search Created with Pixso. Code Generator You Build a [DOMAIN_NAME]…" at bounding box center [173, 223] width 266 height 385
click at [807, 13] on button "Deploy" at bounding box center [811, 15] width 58 height 21
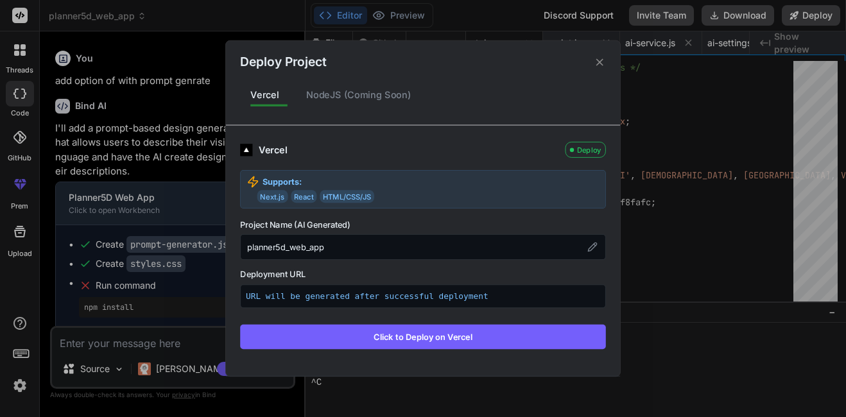
click at [597, 59] on icon at bounding box center [600, 62] width 12 height 12
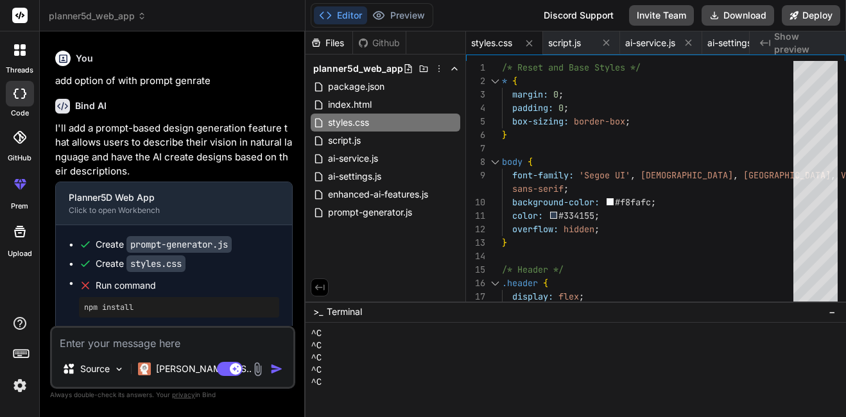
click at [300, 240] on div "Bind AI Web Search Created with Pixso. Code Generator You Build a [DOMAIN_NAME]…" at bounding box center [173, 223] width 266 height 385
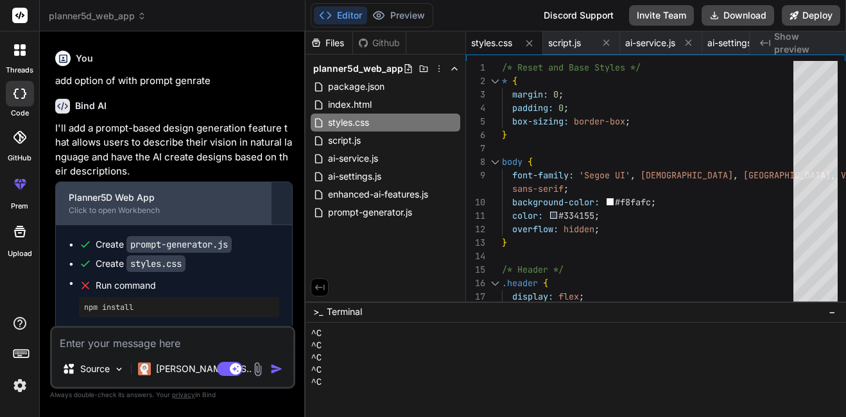
click at [87, 201] on div "Planner5D Web App Click to open Workbench" at bounding box center [164, 203] width 216 height 42
click at [162, 191] on div "Planner5D Web App" at bounding box center [164, 197] width 190 height 13
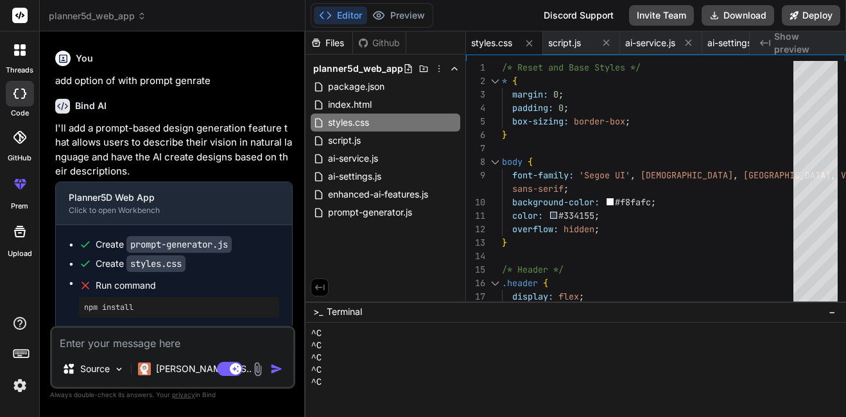
click at [92, 341] on textarea at bounding box center [172, 339] width 241 height 23
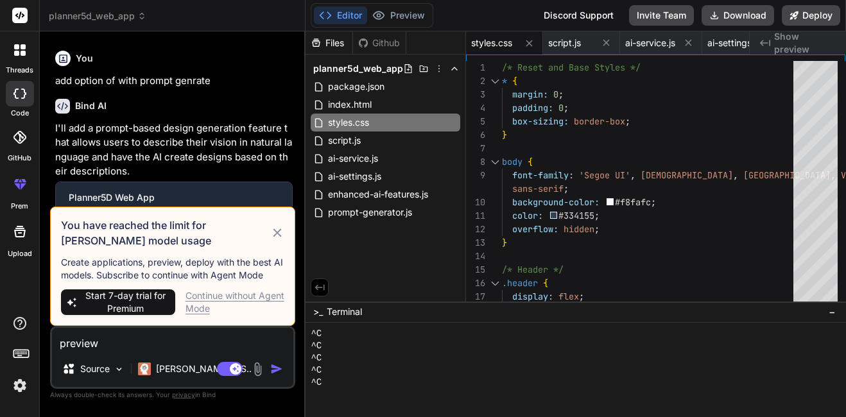
click at [223, 305] on div "Continue without Agent Mode" at bounding box center [234, 302] width 99 height 26
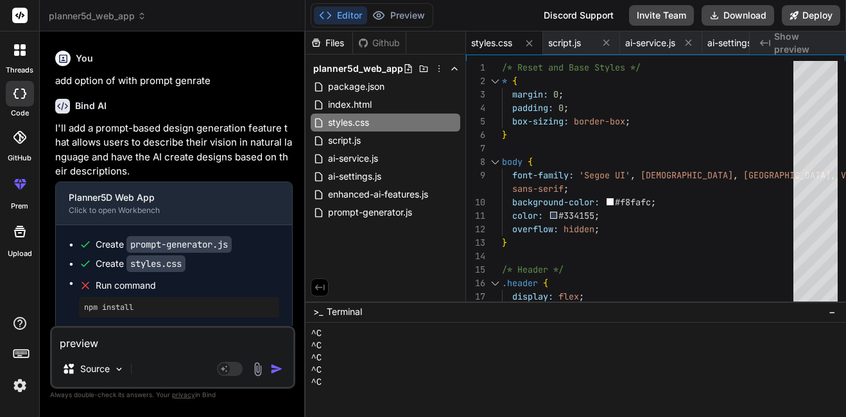
click at [271, 370] on img "button" at bounding box center [276, 369] width 13 height 13
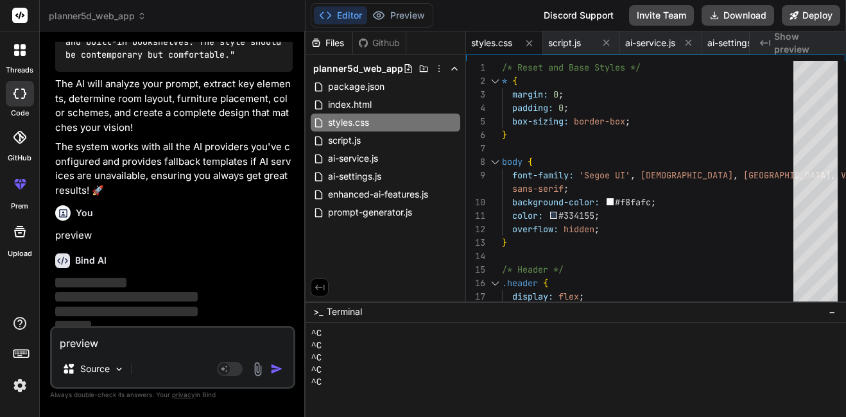
scroll to position [4065, 0]
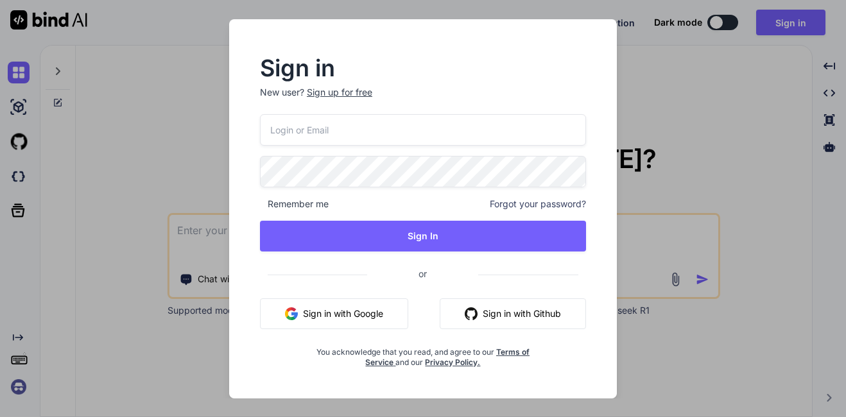
click at [370, 316] on button "Sign in with Google" at bounding box center [334, 313] width 148 height 31
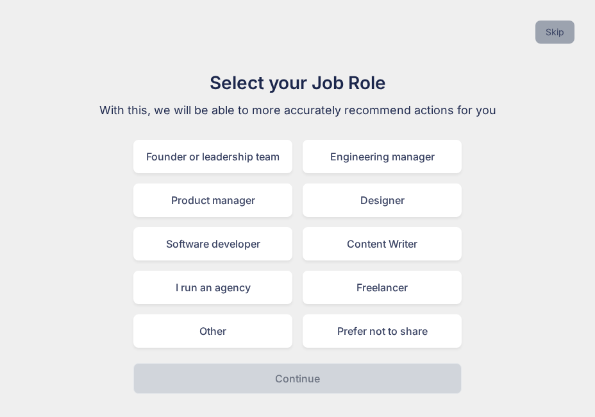
click at [565, 30] on button "Skip" at bounding box center [555, 32] width 39 height 23
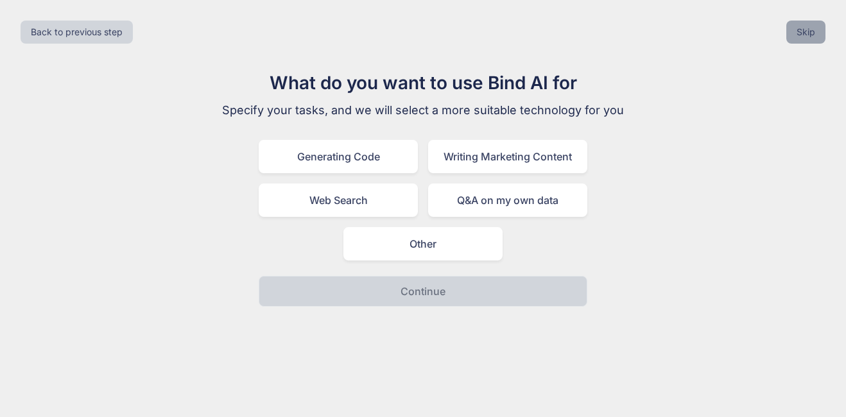
click at [803, 31] on button "Skip" at bounding box center [805, 32] width 39 height 23
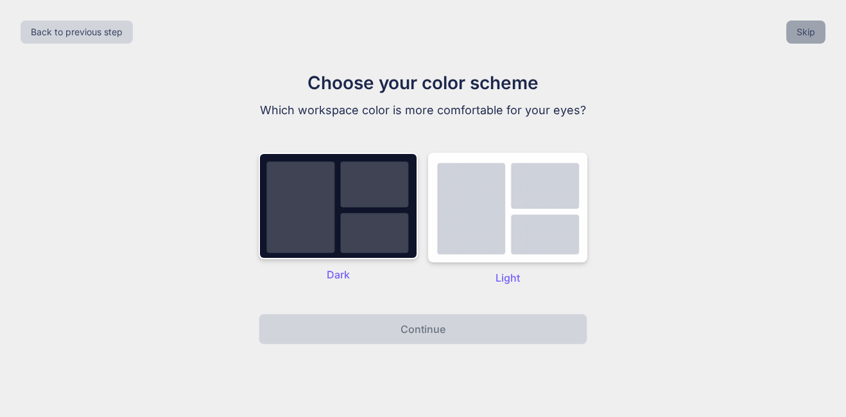
click at [803, 31] on button "Skip" at bounding box center [805, 32] width 39 height 23
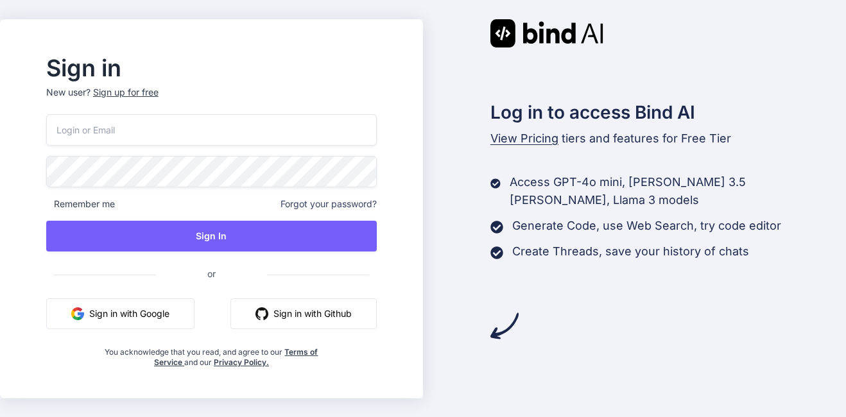
click at [157, 320] on button "Sign in with Google" at bounding box center [120, 313] width 148 height 31
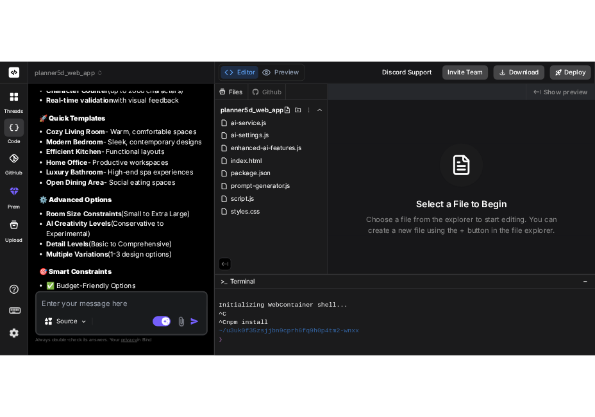
scroll to position [3279, 0]
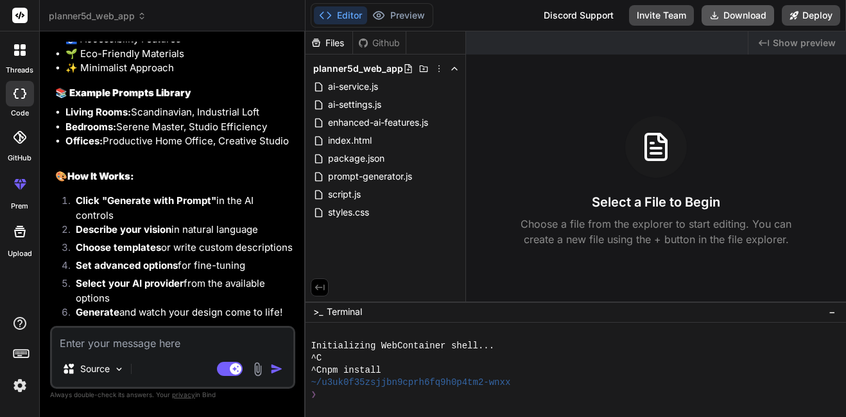
click at [735, 17] on button "Download" at bounding box center [737, 15] width 73 height 21
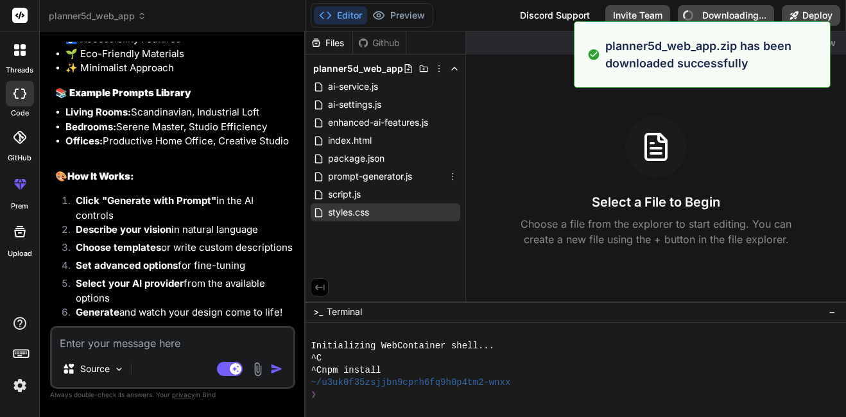
click at [341, 209] on div "Editor Preview Disabled until preview for your project is generated Discord Sup…" at bounding box center [575, 208] width 540 height 417
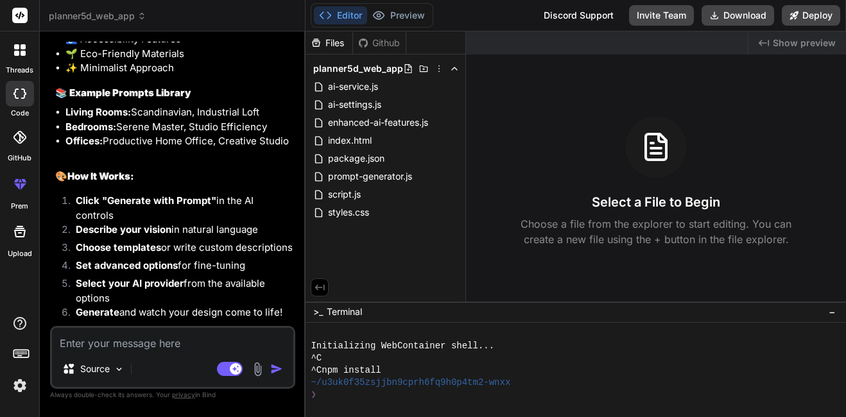
click at [192, 241] on li "Choose templates or write custom descriptions" at bounding box center [178, 250] width 227 height 18
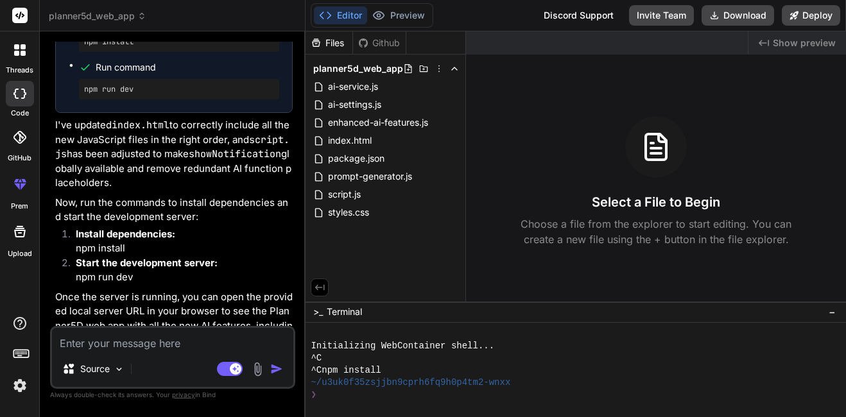
scroll to position [4156, 0]
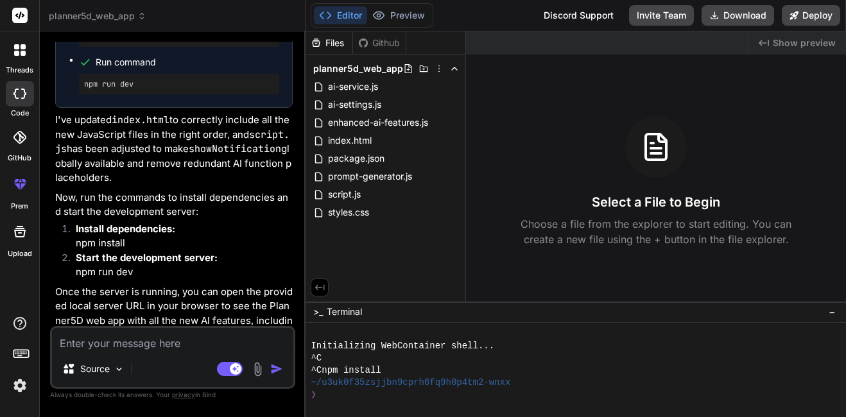
click at [156, 340] on textarea at bounding box center [172, 339] width 241 height 23
type textarea "x"
type textarea "r"
type textarea "x"
type textarea "ru"
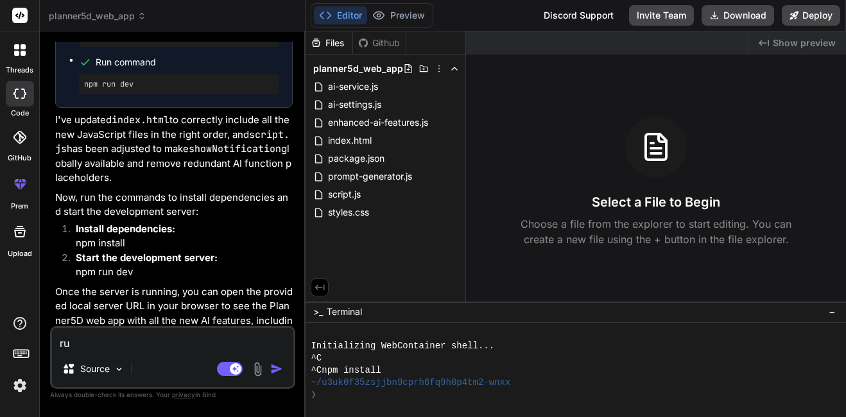
type textarea "x"
type textarea "run"
type textarea "x"
type textarea "run"
type textarea "x"
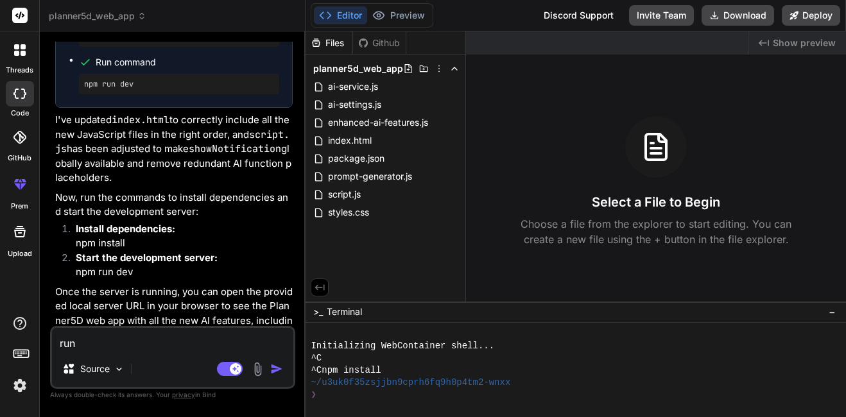
type textarea "run l"
type textarea "x"
type textarea "run lo"
type textarea "x"
type textarea "run loc"
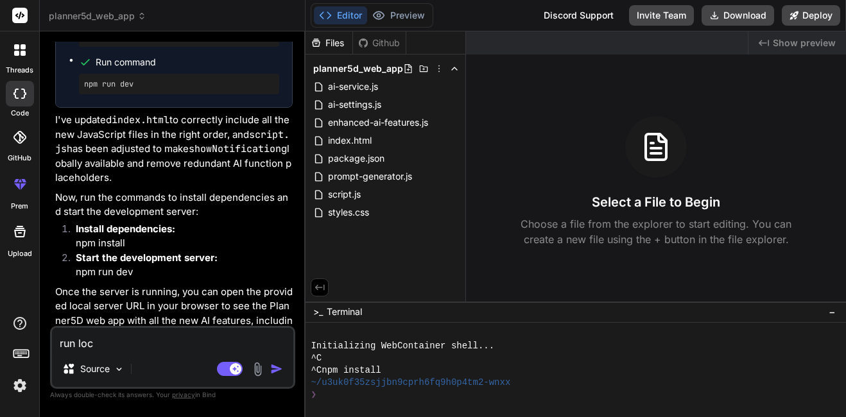
type textarea "x"
type textarea "run loca"
type textarea "x"
type textarea "run local"
type textarea "x"
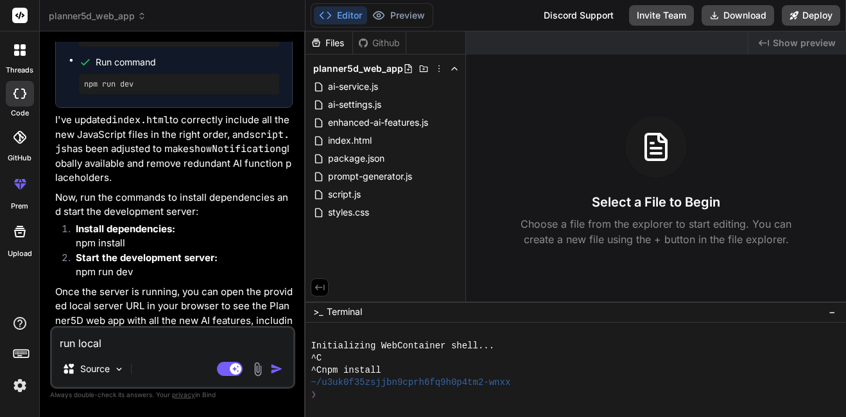
type textarea "run locall"
type textarea "x"
type textarea "run locally"
type textarea "x"
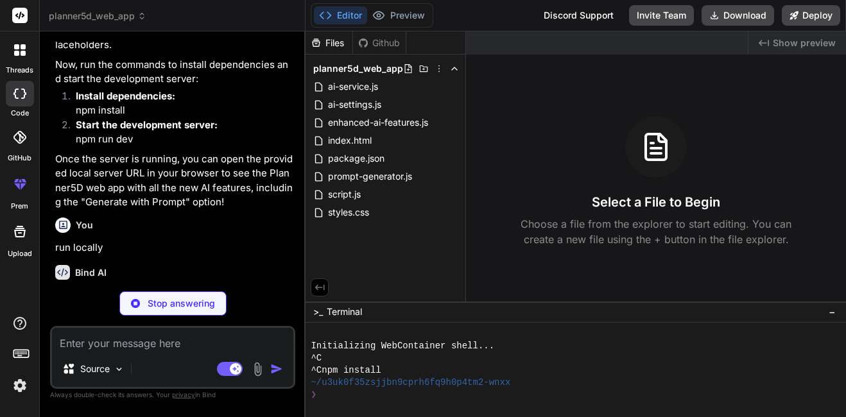
scroll to position [4289, 0]
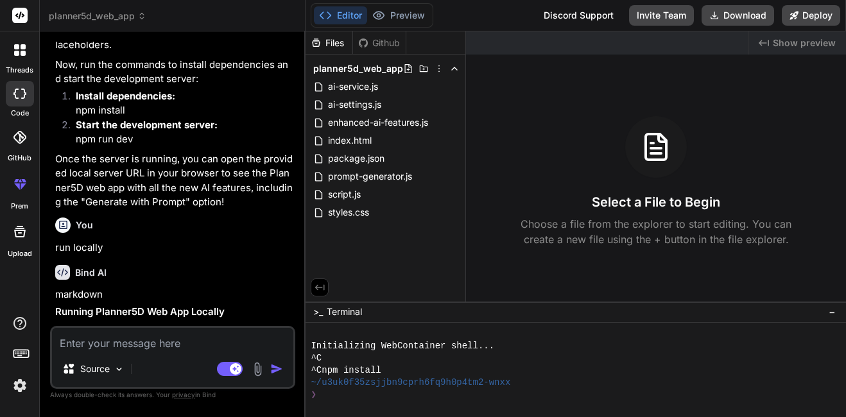
click at [250, 305] on h1 "Running Planner5D Web App Locally" at bounding box center [173, 312] width 237 height 15
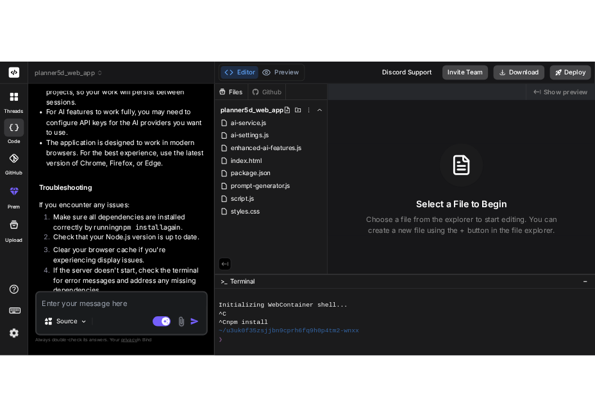
scroll to position [5510, 0]
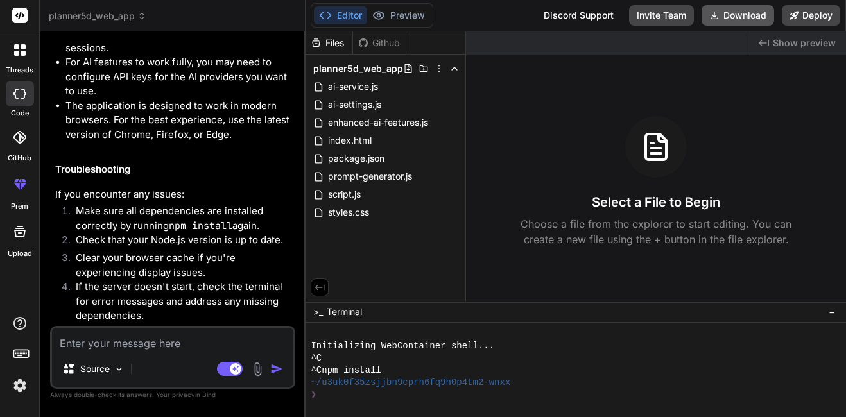
click at [749, 17] on button "Download" at bounding box center [737, 15] width 73 height 21
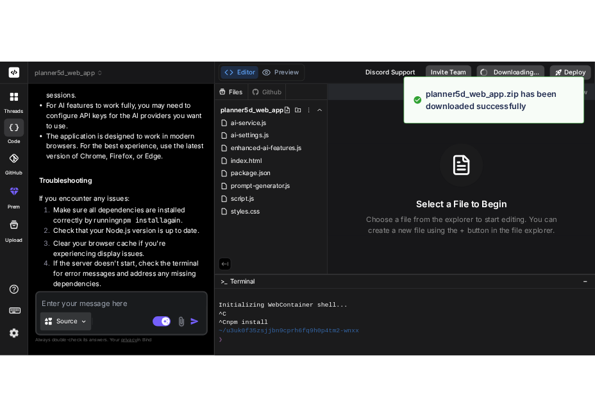
scroll to position [6706, 0]
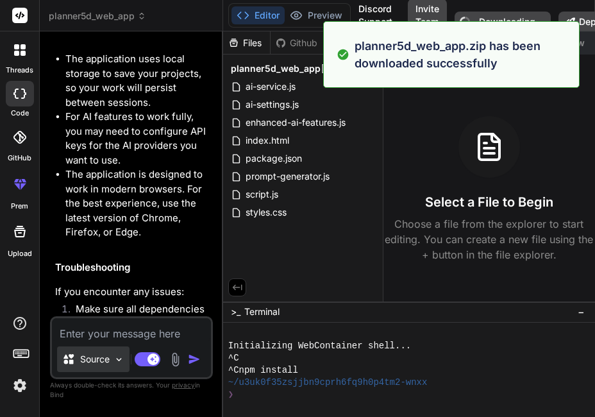
click at [82, 346] on div "Source" at bounding box center [93, 359] width 73 height 26
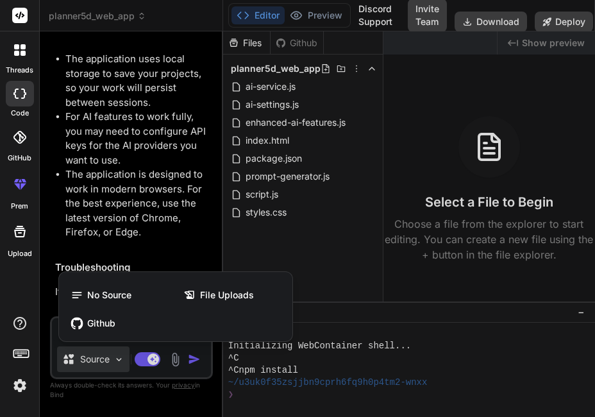
click at [193, 228] on div at bounding box center [297, 208] width 595 height 417
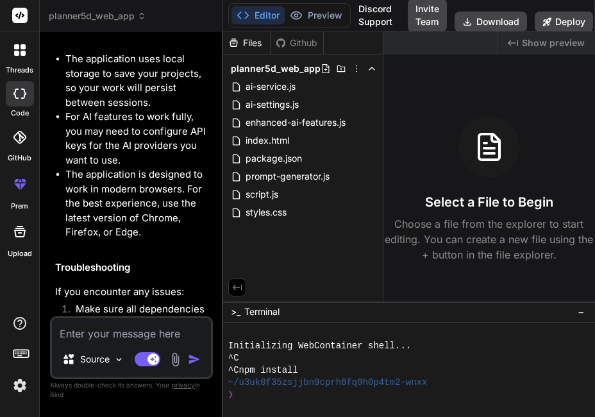
click at [120, 330] on textarea at bounding box center [131, 329] width 159 height 23
type textarea "x"
type textarea "r"
type textarea "x"
type textarea "ru"
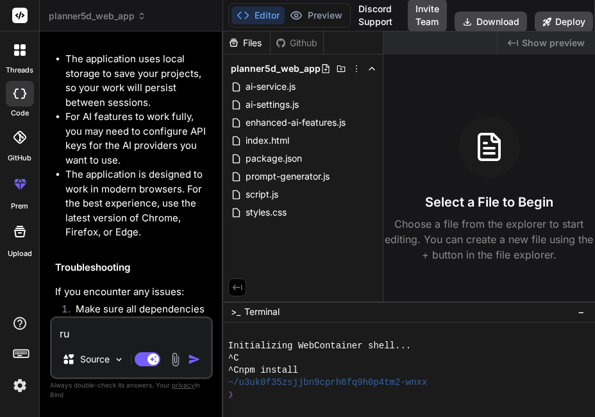
type textarea "x"
type textarea "run"
type textarea "x"
type textarea "run"
type textarea "x"
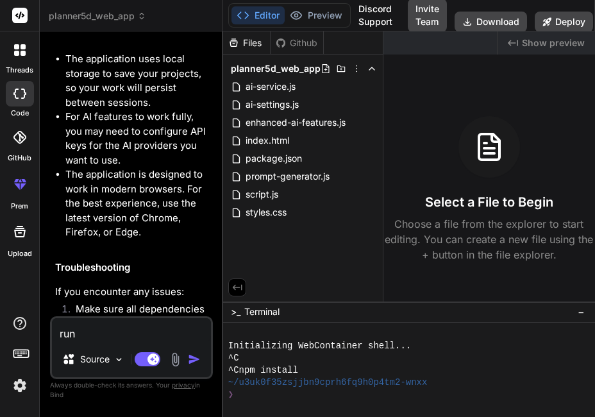
type textarea "run a"
type textarea "x"
type textarea "run ap"
type textarea "x"
type textarea "run app"
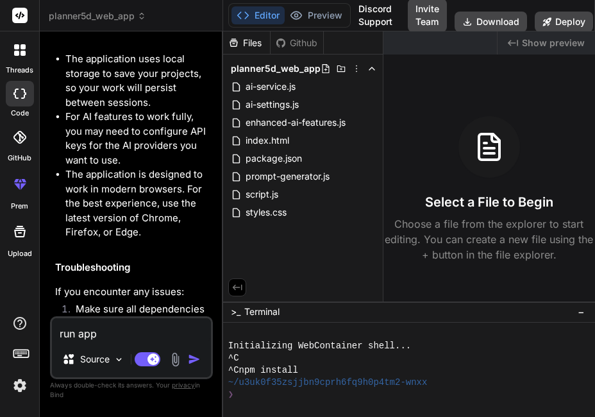
type textarea "x"
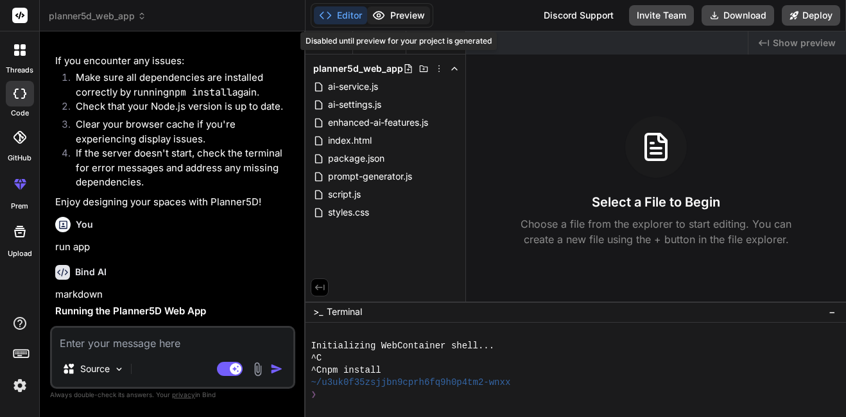
scroll to position [5707, 0]
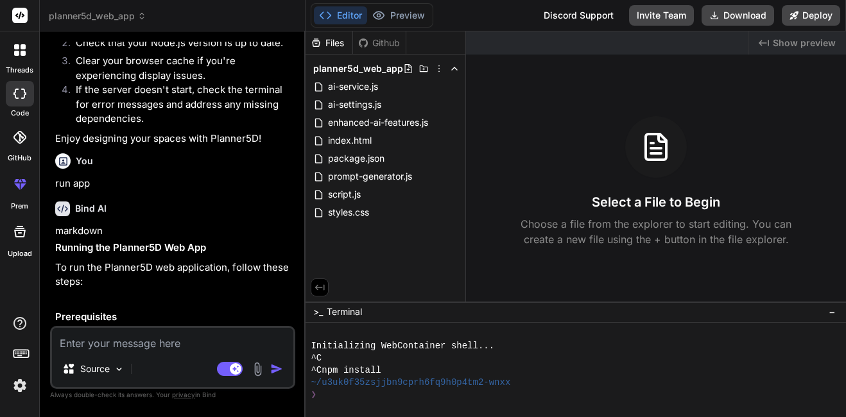
click at [238, 261] on p "To run the Planner5D web application, follow these steps:" at bounding box center [173, 275] width 237 height 29
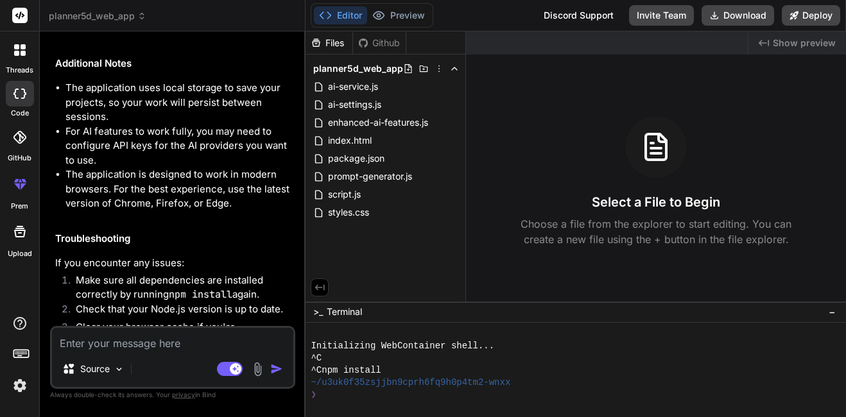
scroll to position [6865, 0]
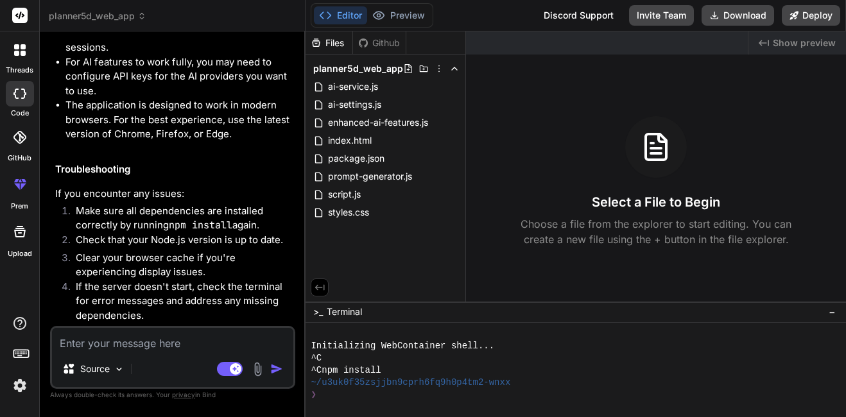
click at [78, 347] on textarea at bounding box center [172, 339] width 241 height 23
type textarea "x"
type textarea "r"
type textarea "x"
type textarea "ru"
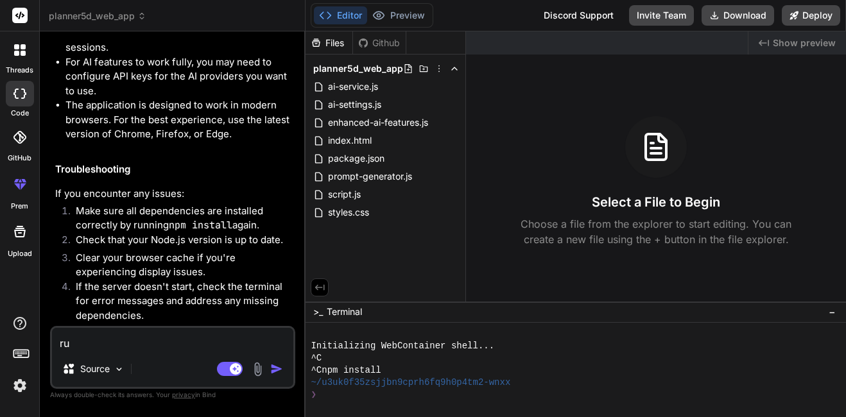
type textarea "x"
type textarea "run"
type textarea "x"
type textarea "run"
type textarea "x"
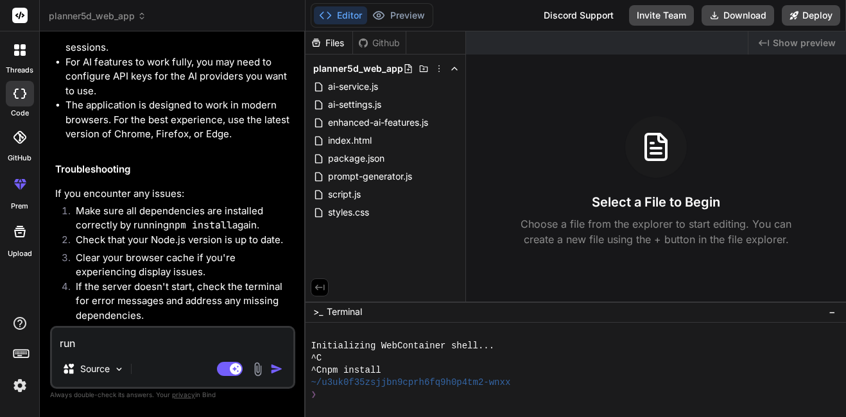
type textarea "run h"
type textarea "x"
type textarea "run ht"
type textarea "x"
type textarea "run htm"
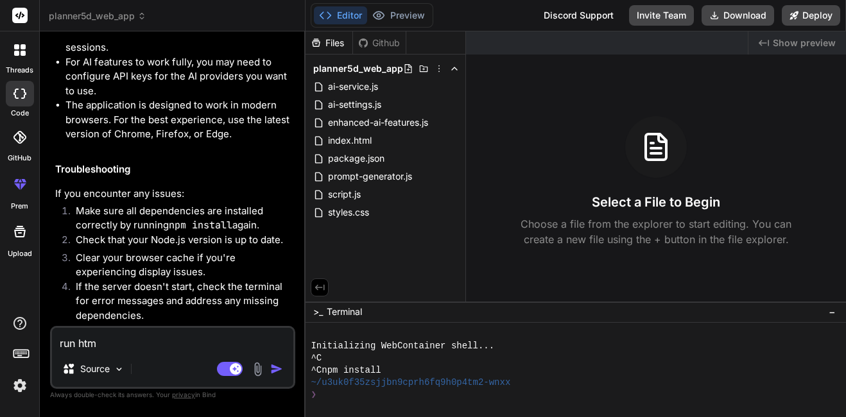
type textarea "x"
type textarea "run html"
type textarea "x"
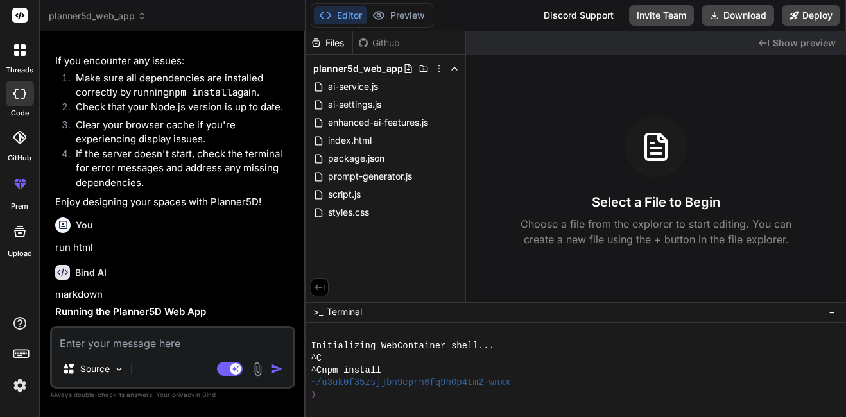
click at [245, 265] on div "Bind AI" at bounding box center [173, 272] width 237 height 15
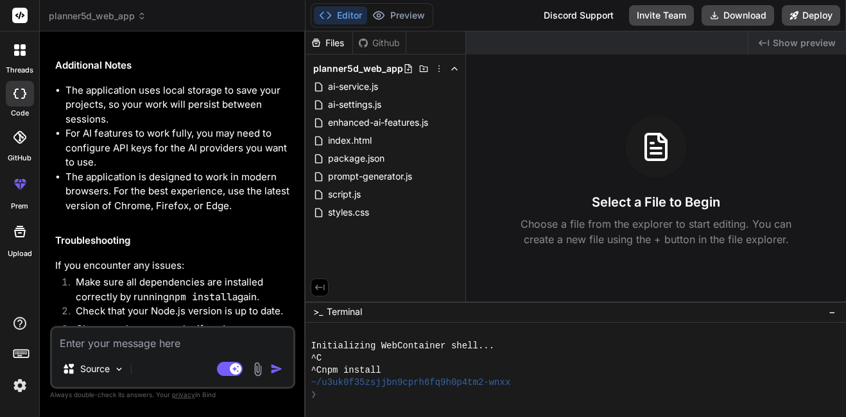
scroll to position [8220, 0]
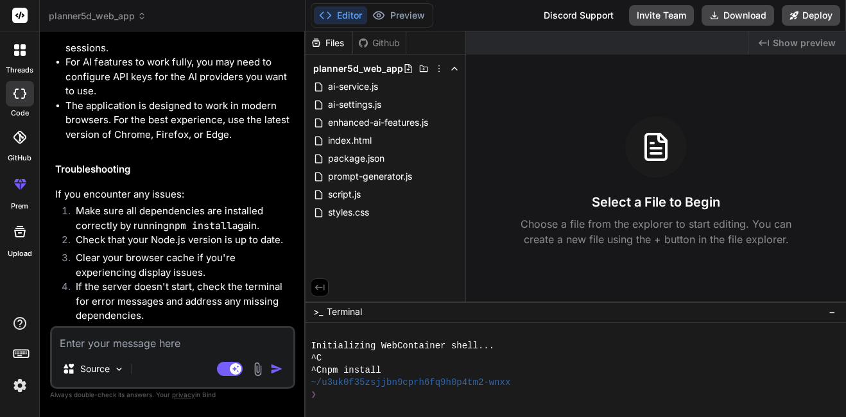
click at [121, 345] on textarea at bounding box center [172, 339] width 241 height 23
type textarea "x"
type textarea "d"
type textarea "x"
type textarea "do"
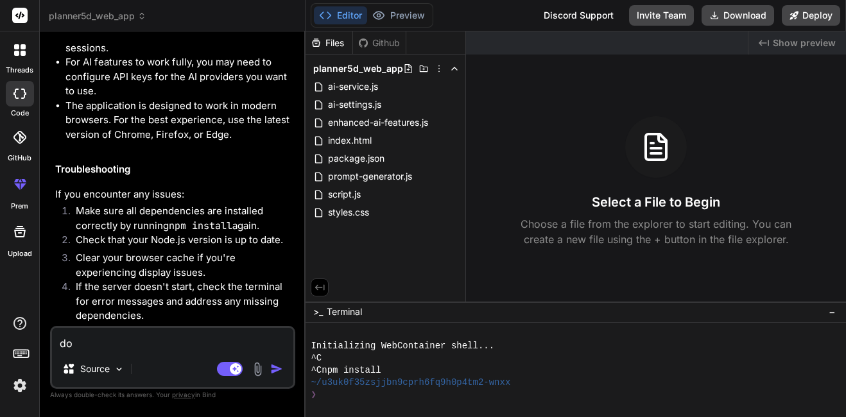
type textarea "x"
type textarea "dow"
type textarea "x"
type textarea "down"
type textarea "x"
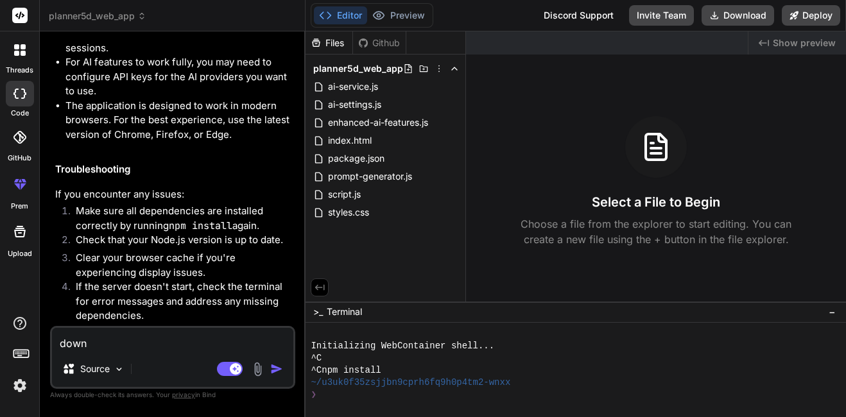
type textarea "downl"
type textarea "x"
type textarea "downlo"
type textarea "x"
type textarea "downloa"
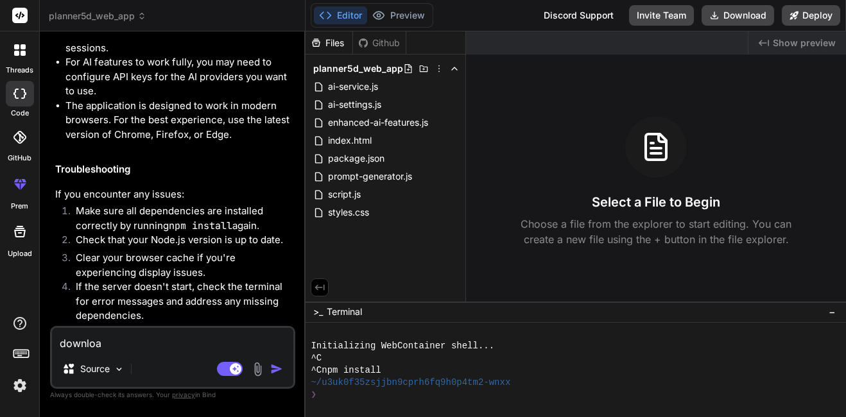
type textarea "x"
type textarea "download"
type textarea "x"
type textarea "downloada"
type textarea "x"
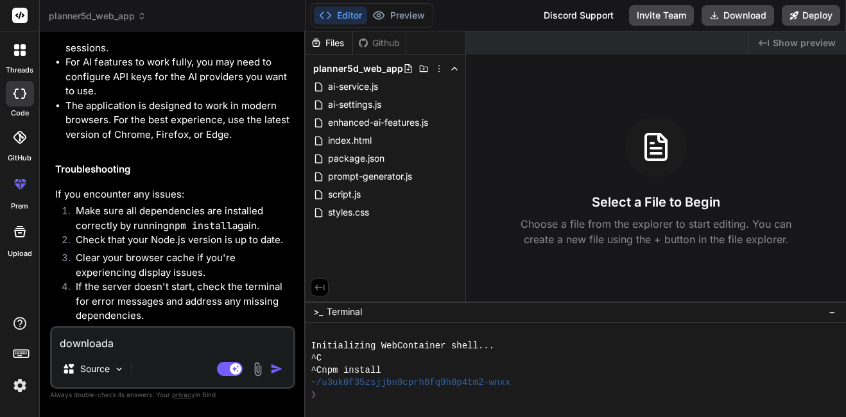
type textarea "downloadab"
type textarea "x"
type textarea "downloadabl"
type textarea "x"
type textarea "downloadable"
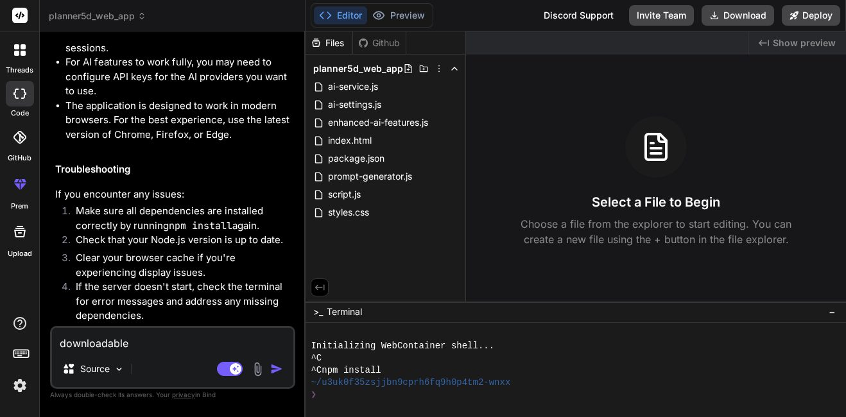
type textarea "x"
type textarea "downloadable"
type textarea "x"
type textarea "downloadable a"
type textarea "x"
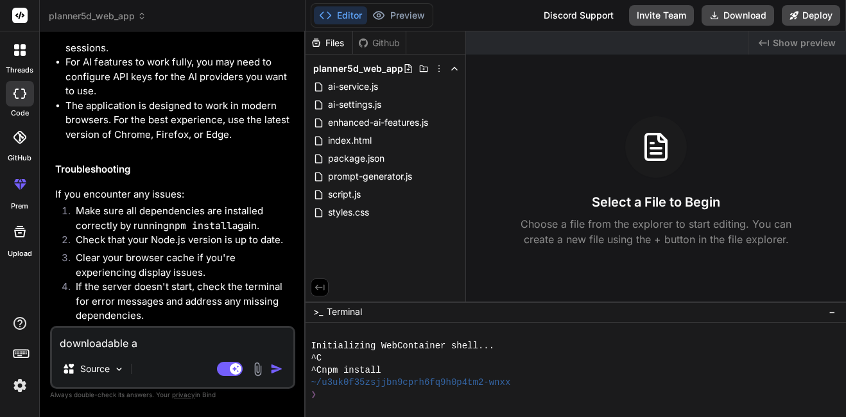
type textarea "downloadable ap"
type textarea "x"
type textarea "downloadable app"
type textarea "x"
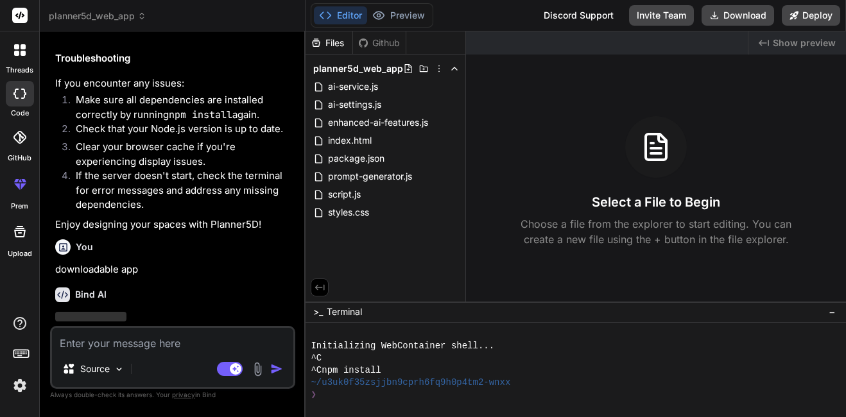
scroll to position [8353, 0]
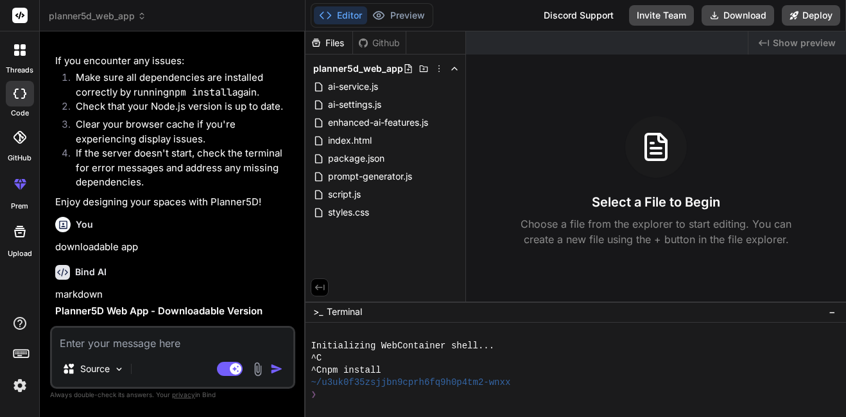
click at [135, 265] on div "Bind AI" at bounding box center [173, 272] width 237 height 15
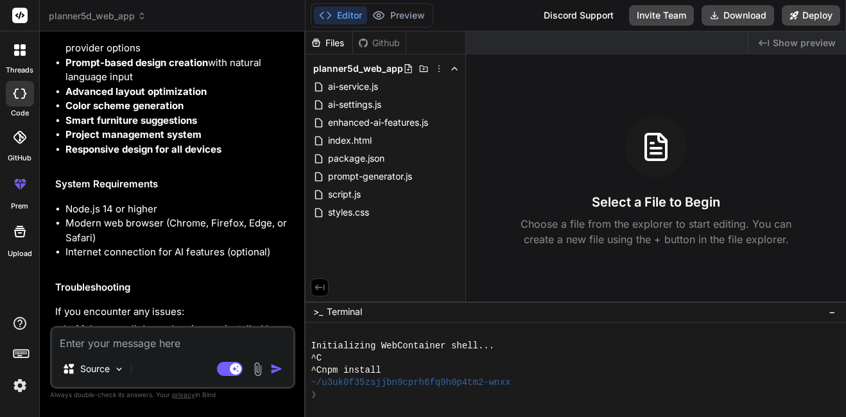
scroll to position [9579, 0]
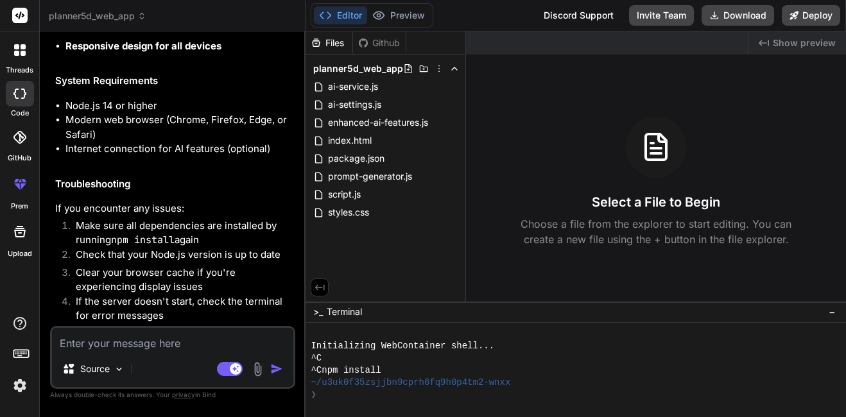
click at [135, 266] on li "Clear your browser cache if you're experiencing display issues" at bounding box center [178, 280] width 227 height 29
click at [117, 343] on textarea at bounding box center [172, 339] width 241 height 23
type textarea "x"
type textarea "r"
type textarea "x"
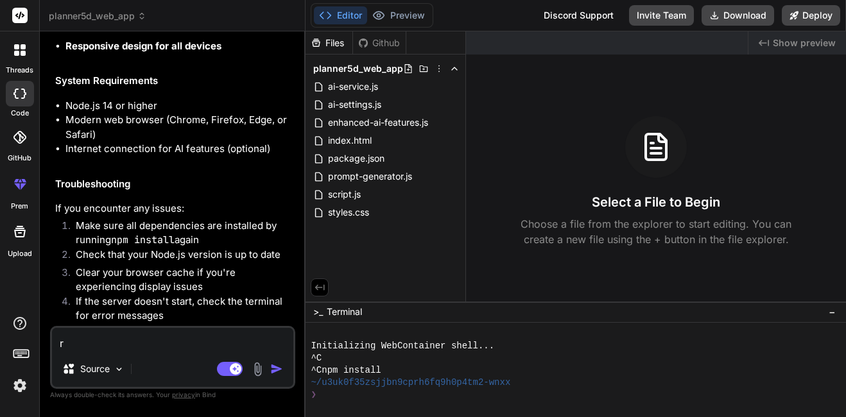
type textarea "ru"
type textarea "x"
type textarea "run"
type textarea "x"
type textarea "run"
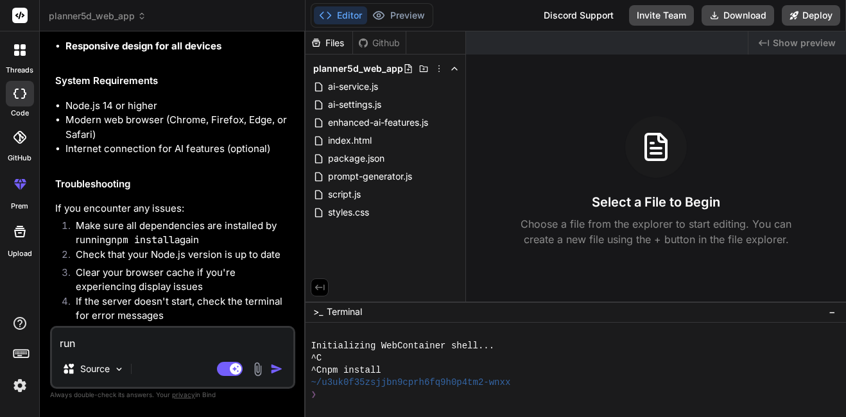
type textarea "x"
type textarea "run a"
type textarea "x"
type textarea "run ap"
type textarea "x"
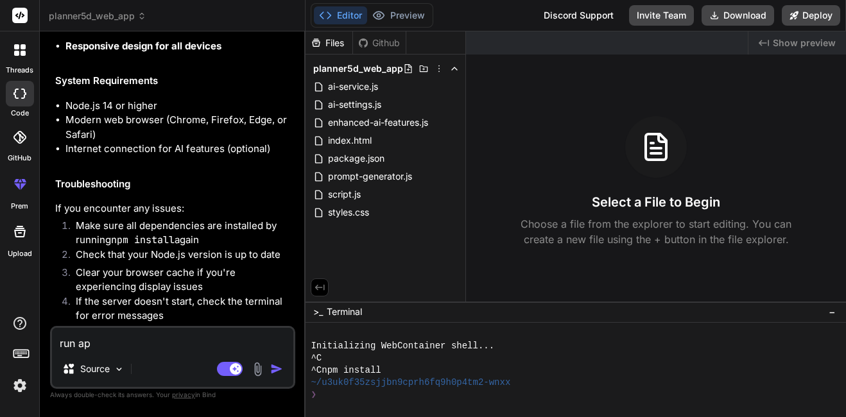
type textarea "run app"
type textarea "x"
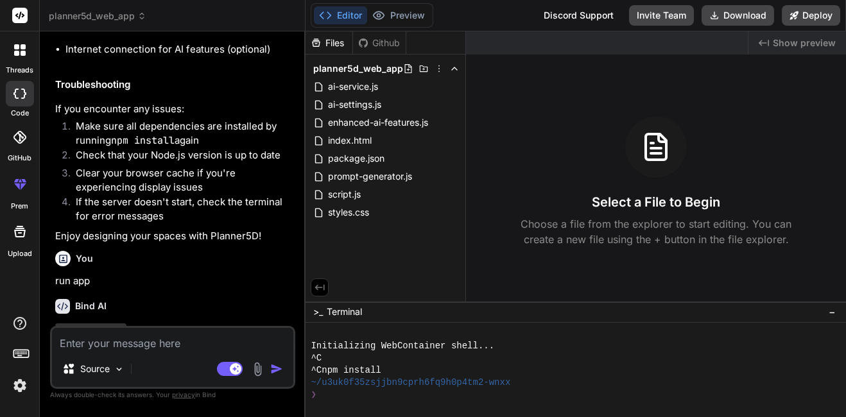
scroll to position [9712, 0]
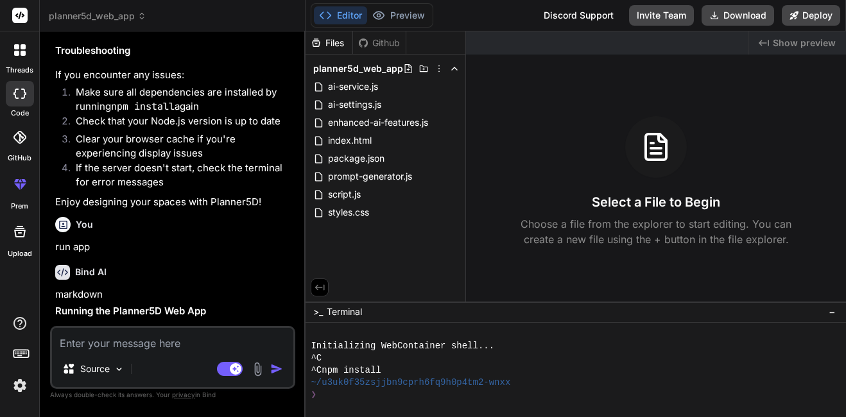
type textarea "x"
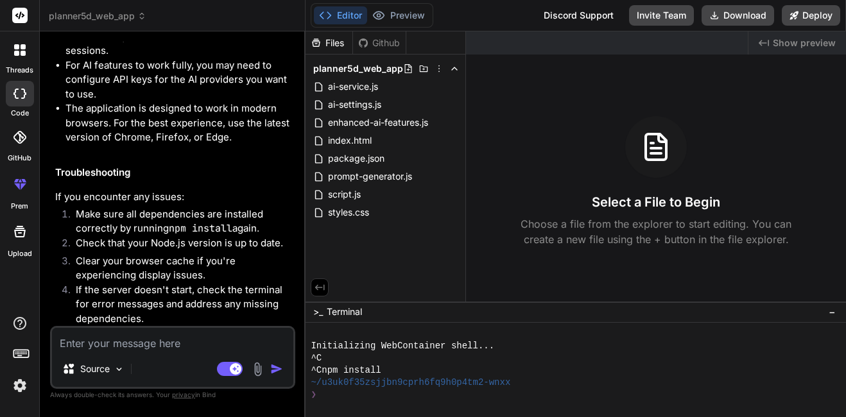
scroll to position [10934, 0]
